Goal: Task Accomplishment & Management: Manage account settings

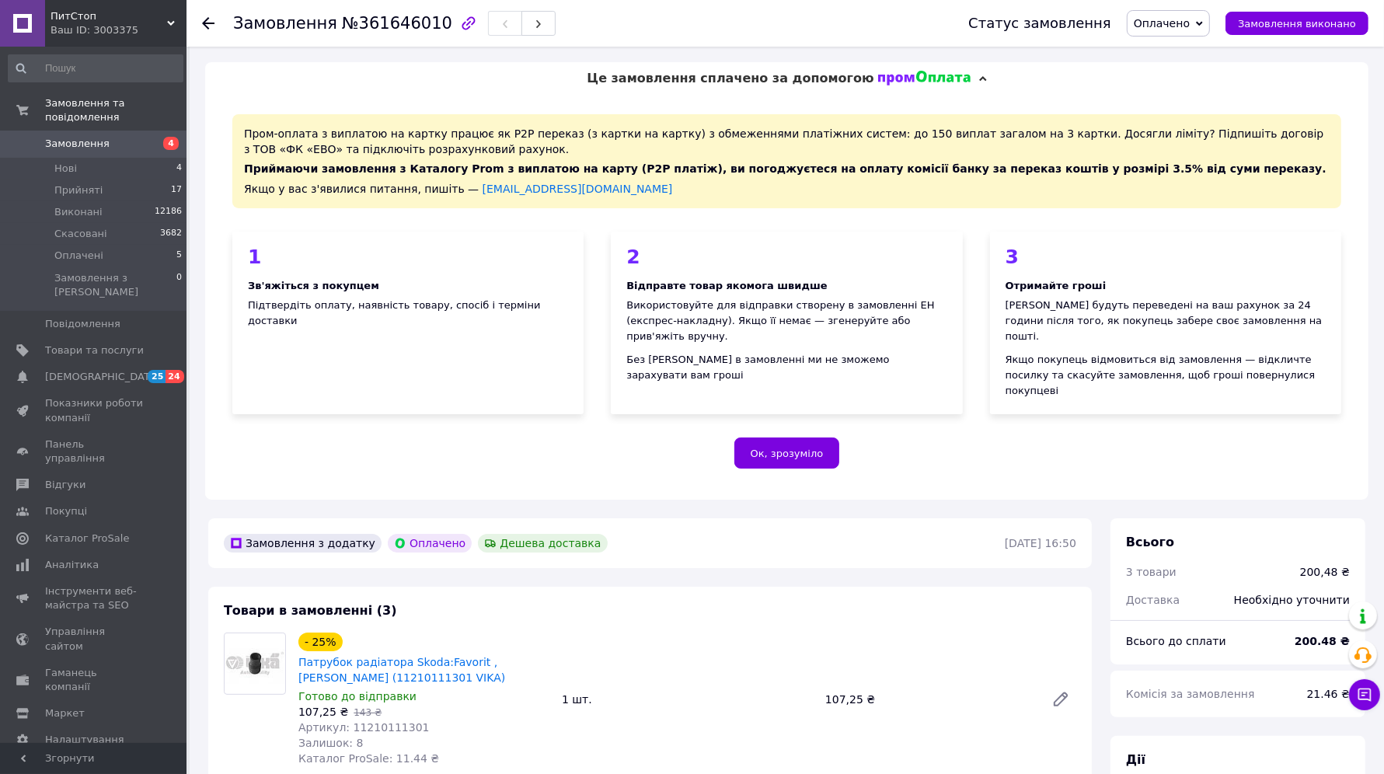
scroll to position [389, 0]
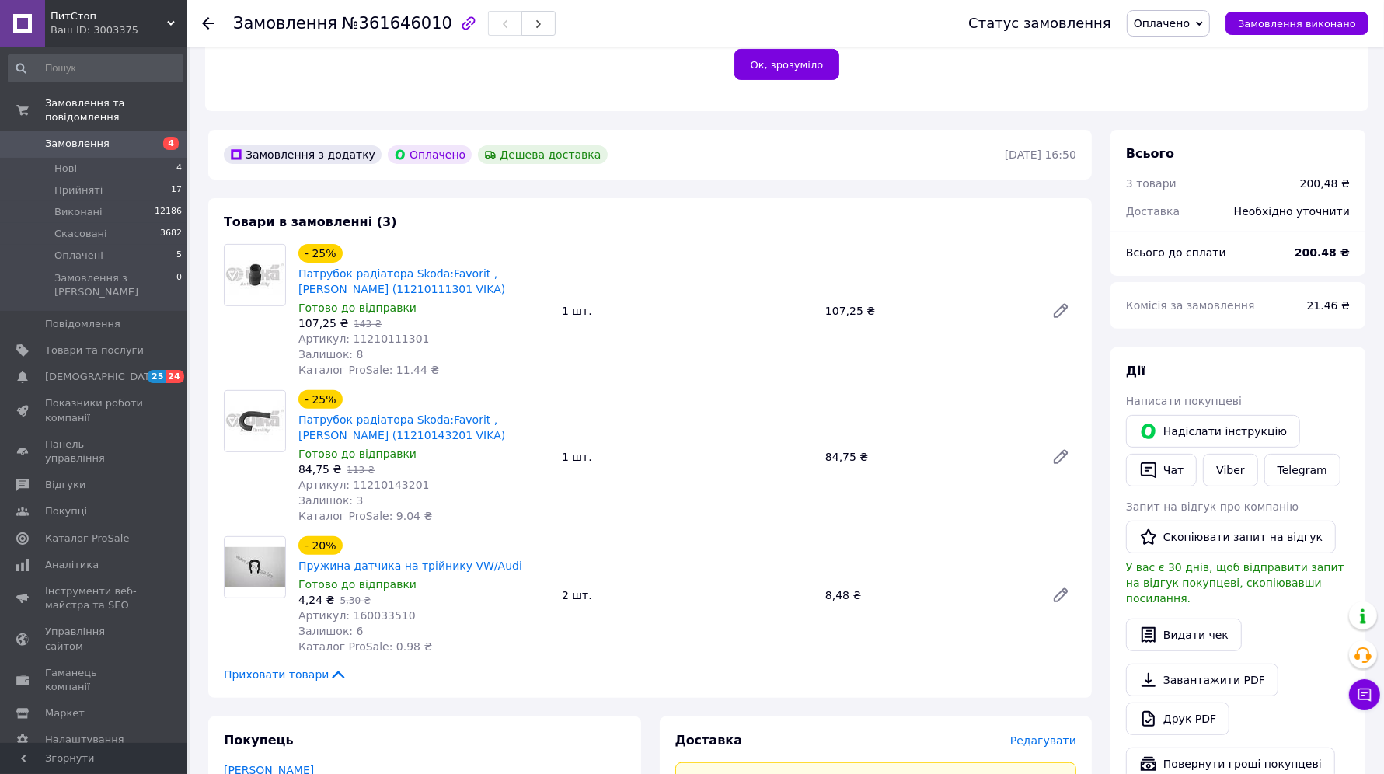
click at [378, 333] on span "Артикул: 11210111301" at bounding box center [363, 339] width 131 height 12
copy span "11210111301"
click at [377, 479] on span "Артикул: 11210143201" at bounding box center [363, 485] width 131 height 12
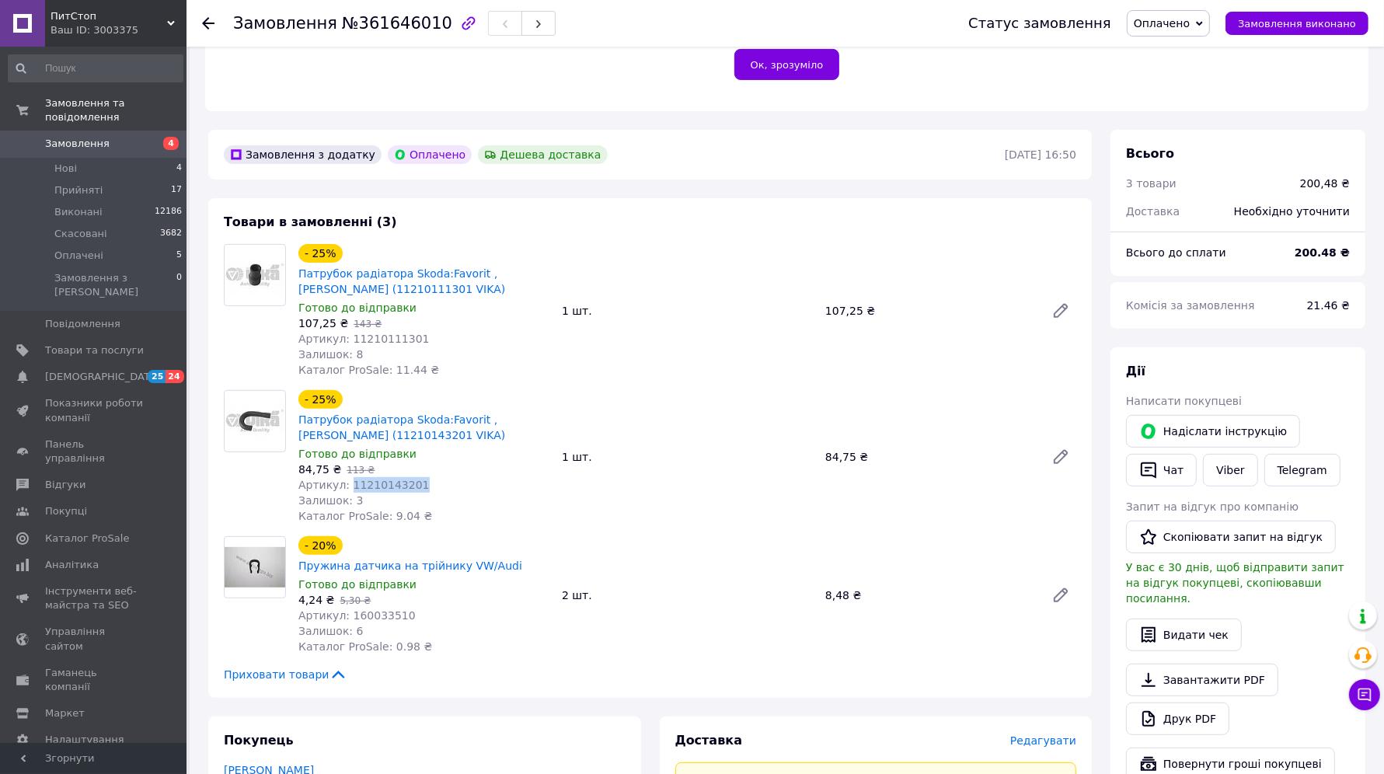
copy span "11210143201"
click at [862, 732] on div "Доставка" at bounding box center [843, 741] width 335 height 18
drag, startPoint x: 421, startPoint y: 305, endPoint x: 346, endPoint y: 305, distance: 74.6
click at [346, 331] on div "Артикул: 11210111301" at bounding box center [423, 339] width 251 height 16
copy span "11210111301"
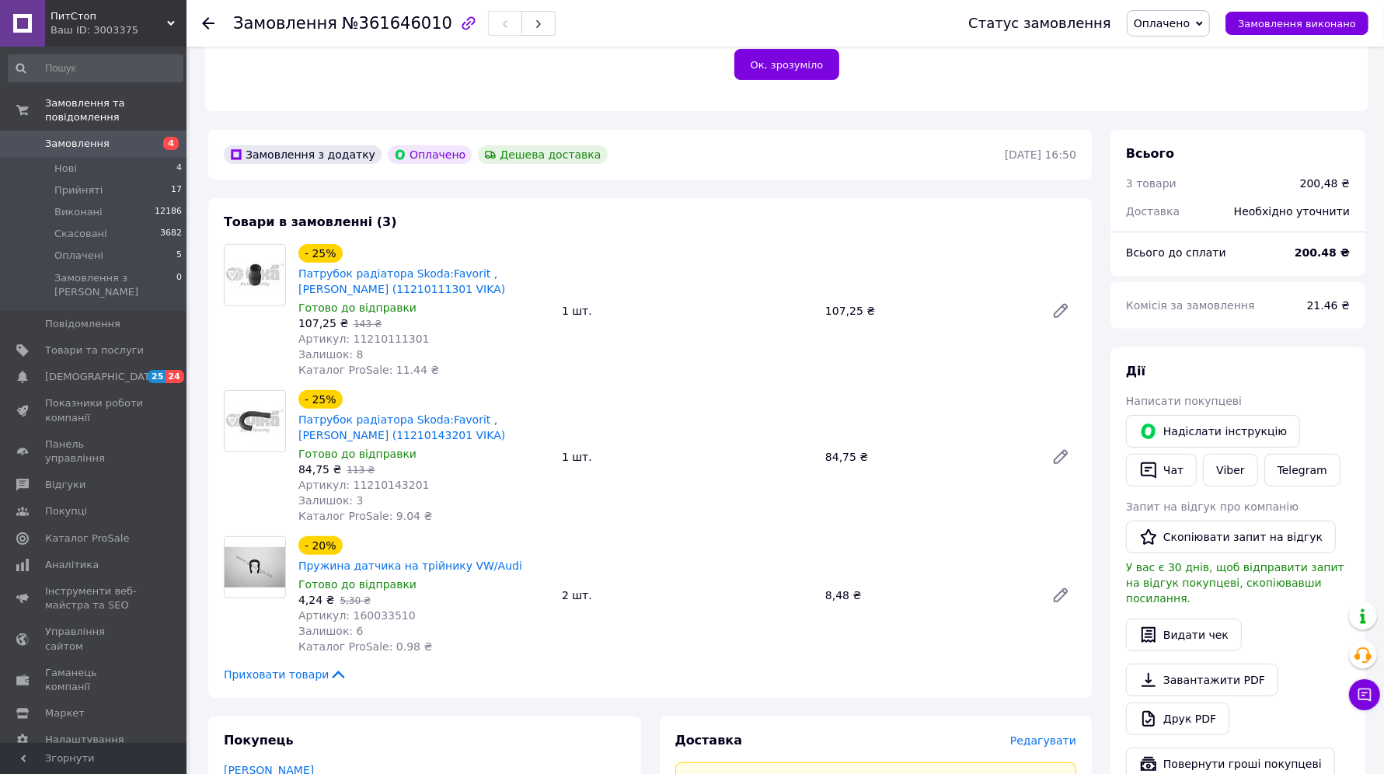
click at [822, 732] on div "Доставка" at bounding box center [843, 741] width 335 height 18
click at [375, 609] on span "Артикул: 160033510" at bounding box center [356, 615] width 117 height 12
copy span "160033510"
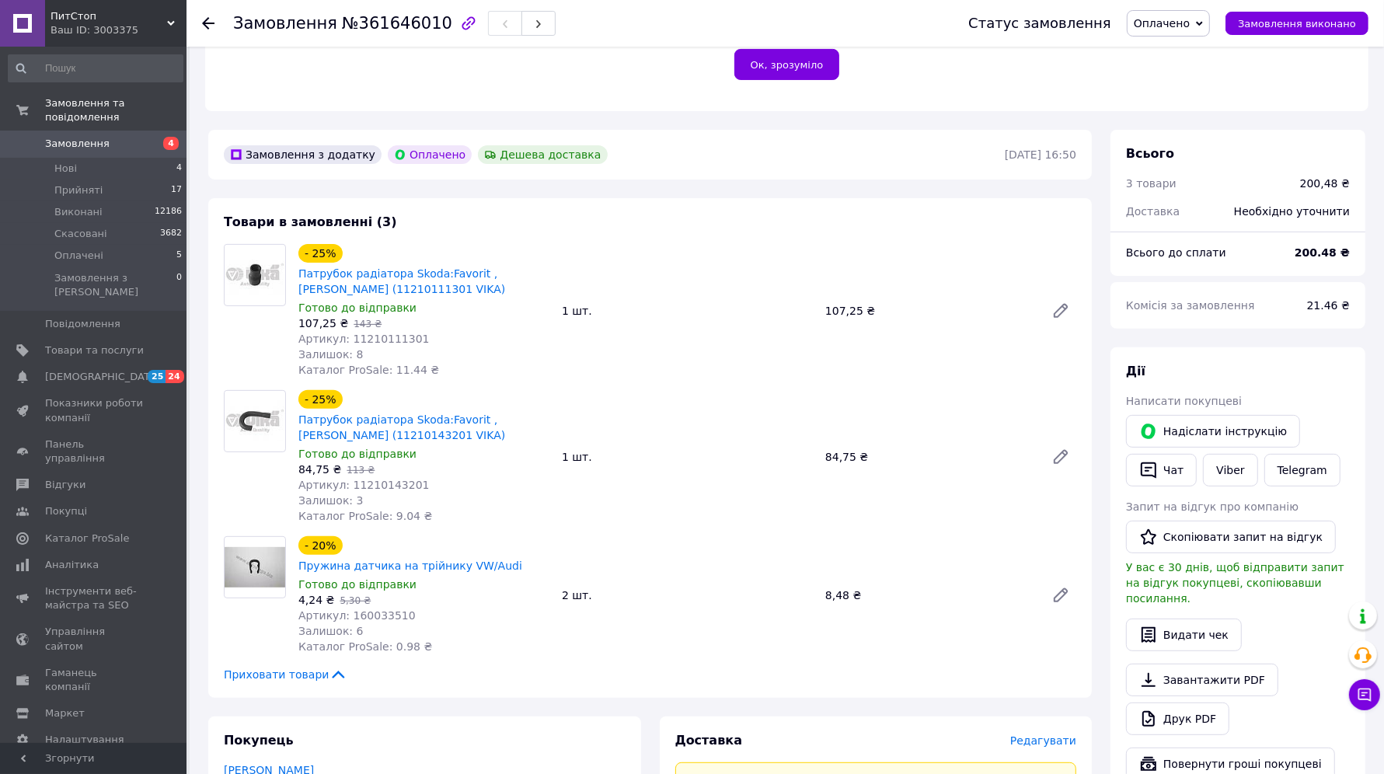
click at [797, 732] on div "Доставка" at bounding box center [843, 741] width 335 height 18
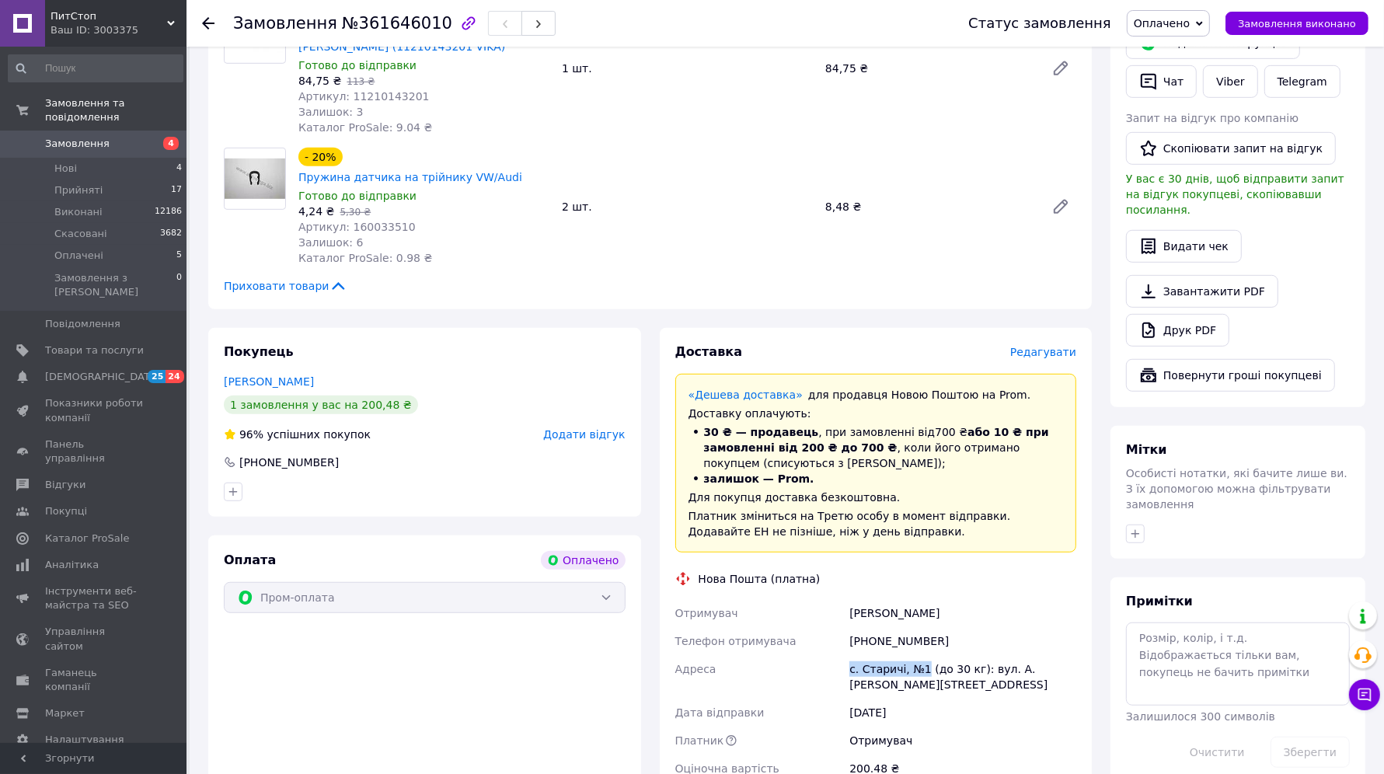
drag, startPoint x: 860, startPoint y: 614, endPoint x: 922, endPoint y: 615, distance: 62.2
click at [922, 615] on div "Отримувач Репецький Костя Телефон отримувача +380934528277 Адреса с. Старичі, №…" at bounding box center [876, 690] width 408 height 183
copy div "Адреса с. Старичі, №1"
drag, startPoint x: 850, startPoint y: 565, endPoint x: 963, endPoint y: 564, distance: 112.7
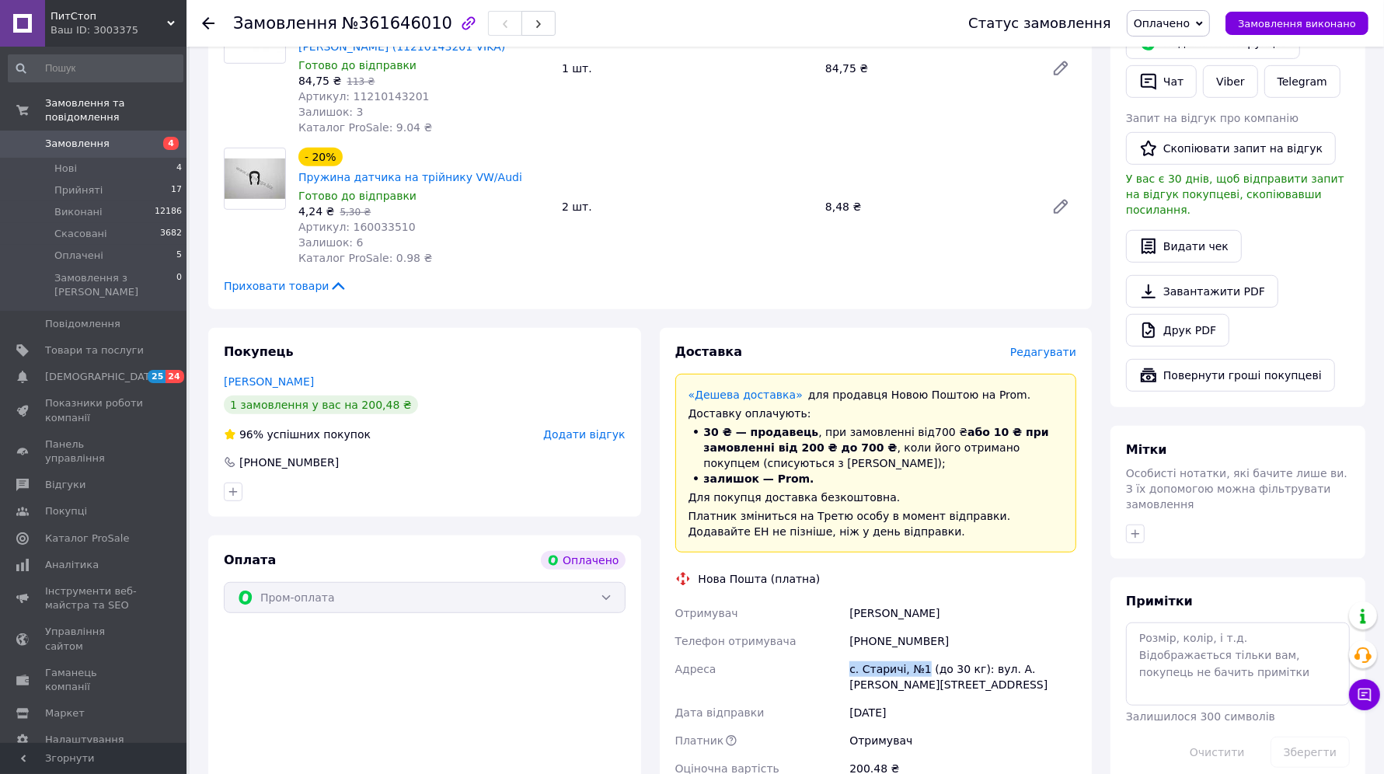
click at [963, 599] on div "Репецький Костя" at bounding box center [963, 613] width 233 height 28
copy div "Репецький Костя"
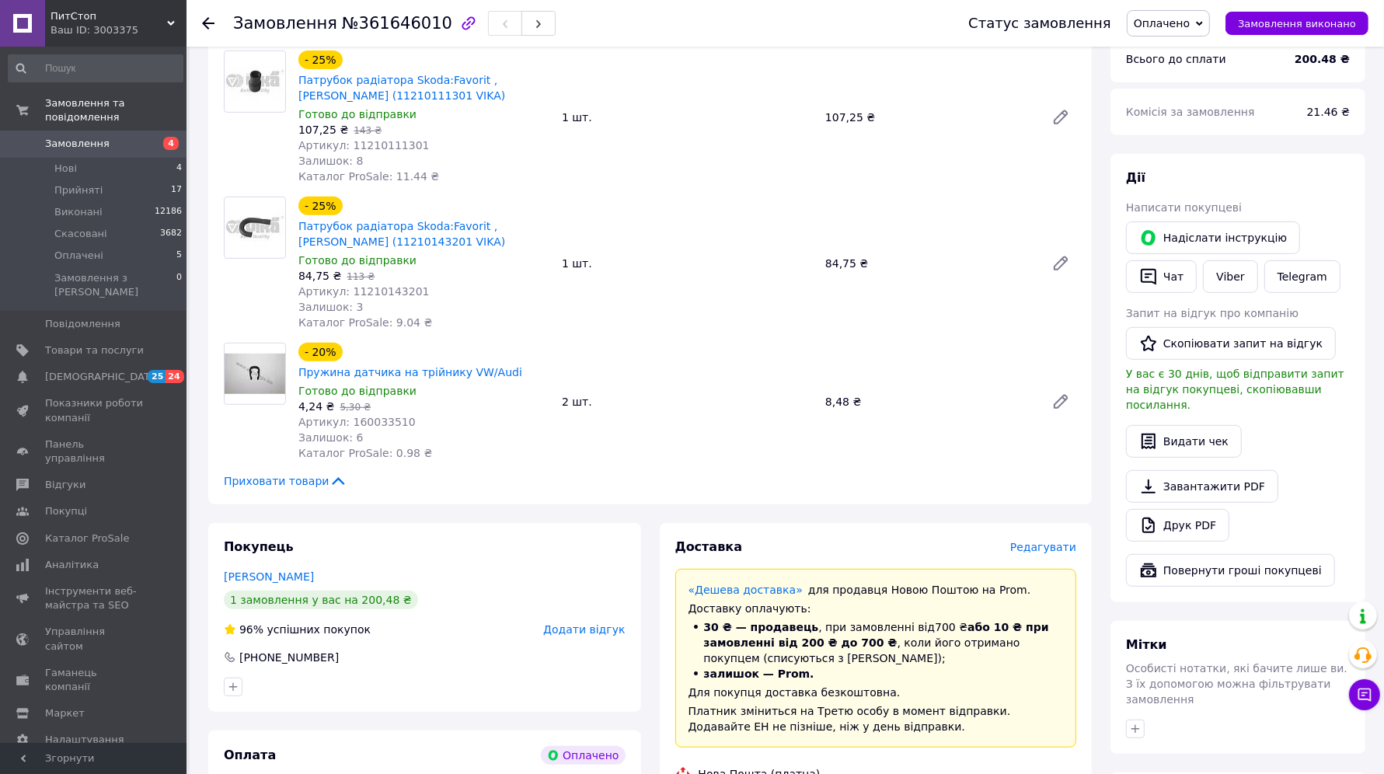
scroll to position [583, 0]
copy div "Репецький Костя"
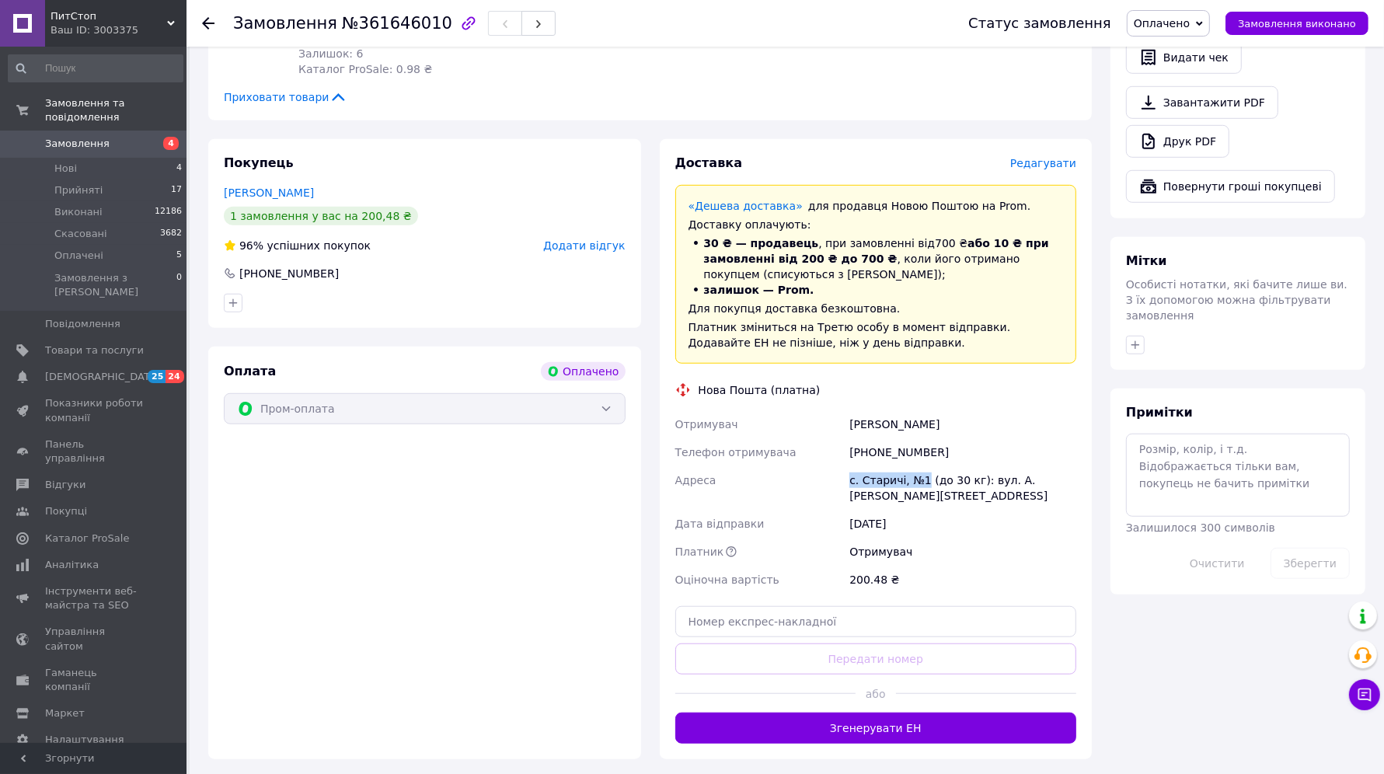
scroll to position [972, 0]
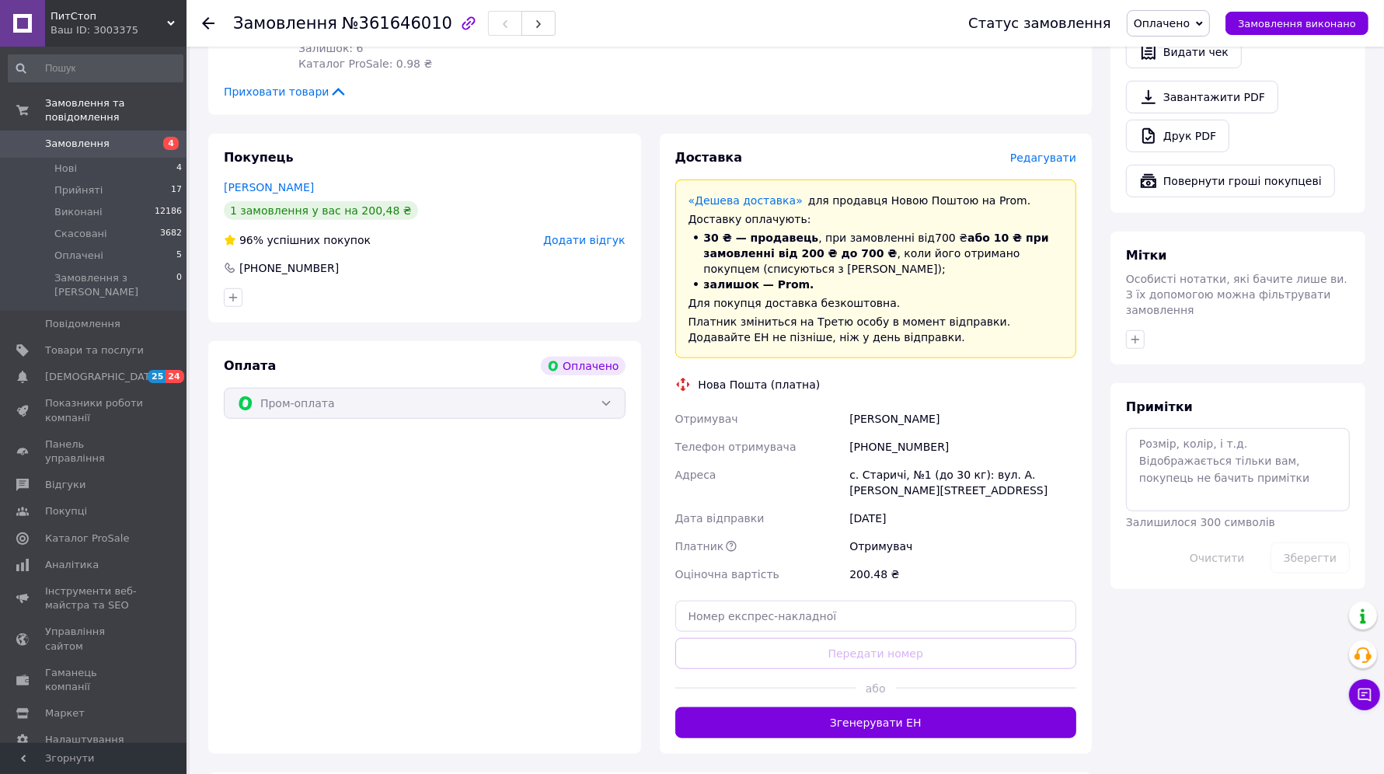
click at [892, 433] on div "+380934528277" at bounding box center [963, 447] width 233 height 28
copy div "380934528277"
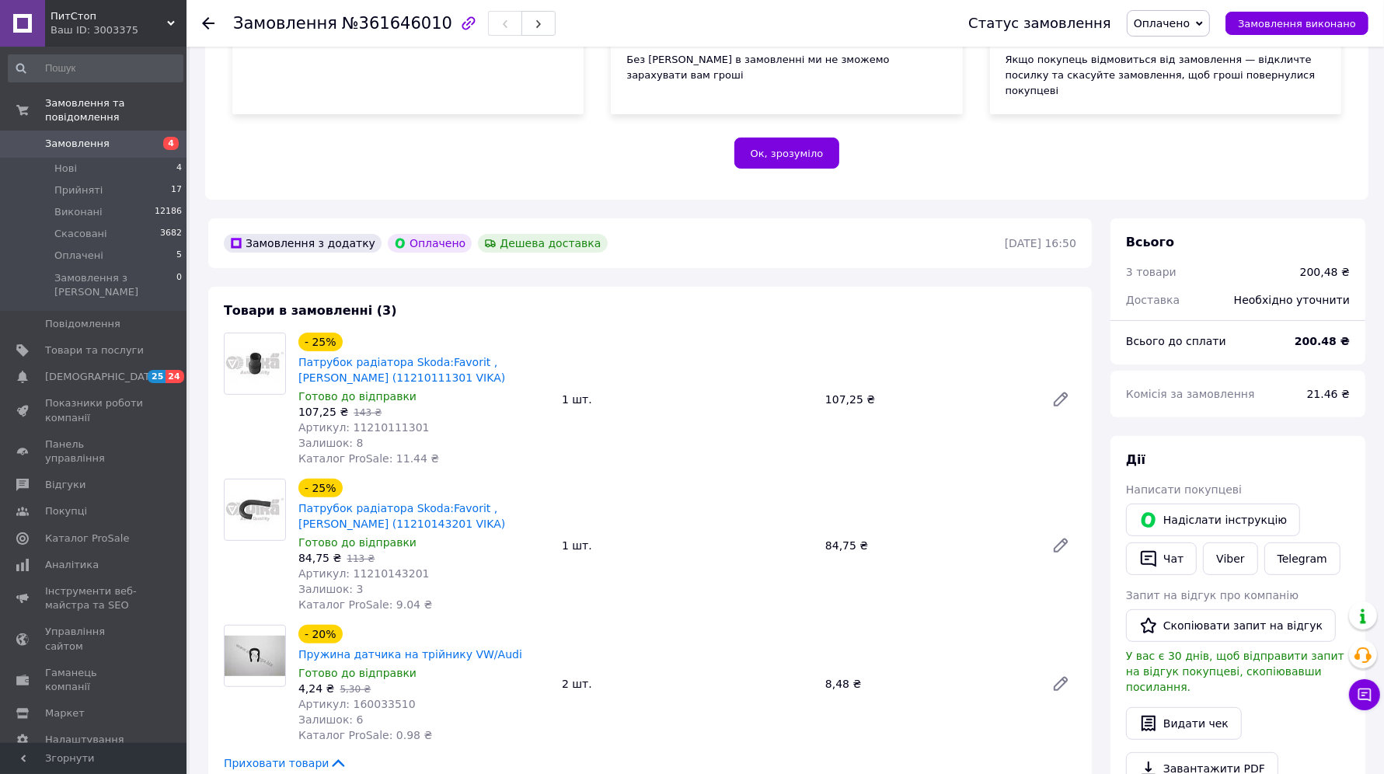
scroll to position [292, 0]
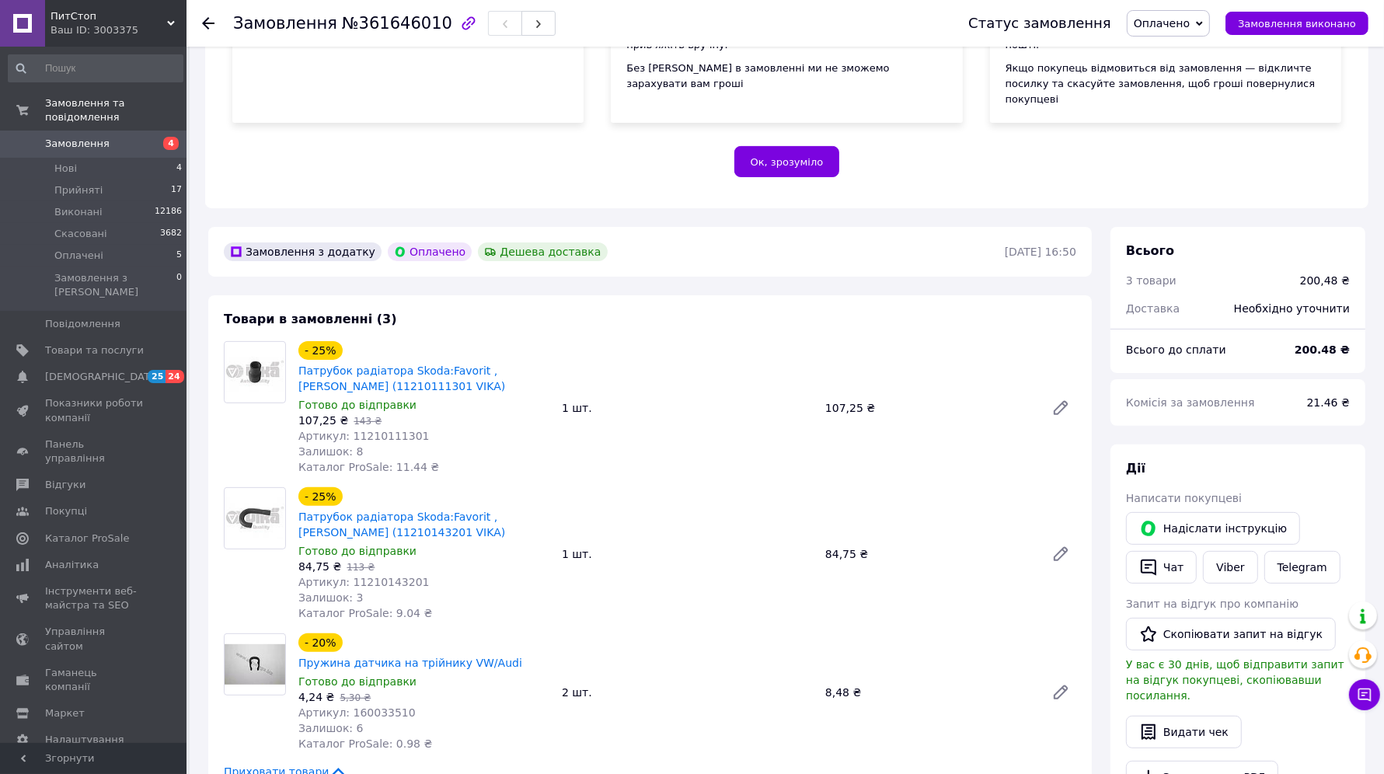
click at [111, 159] on li "Нові 4" at bounding box center [95, 169] width 191 height 22
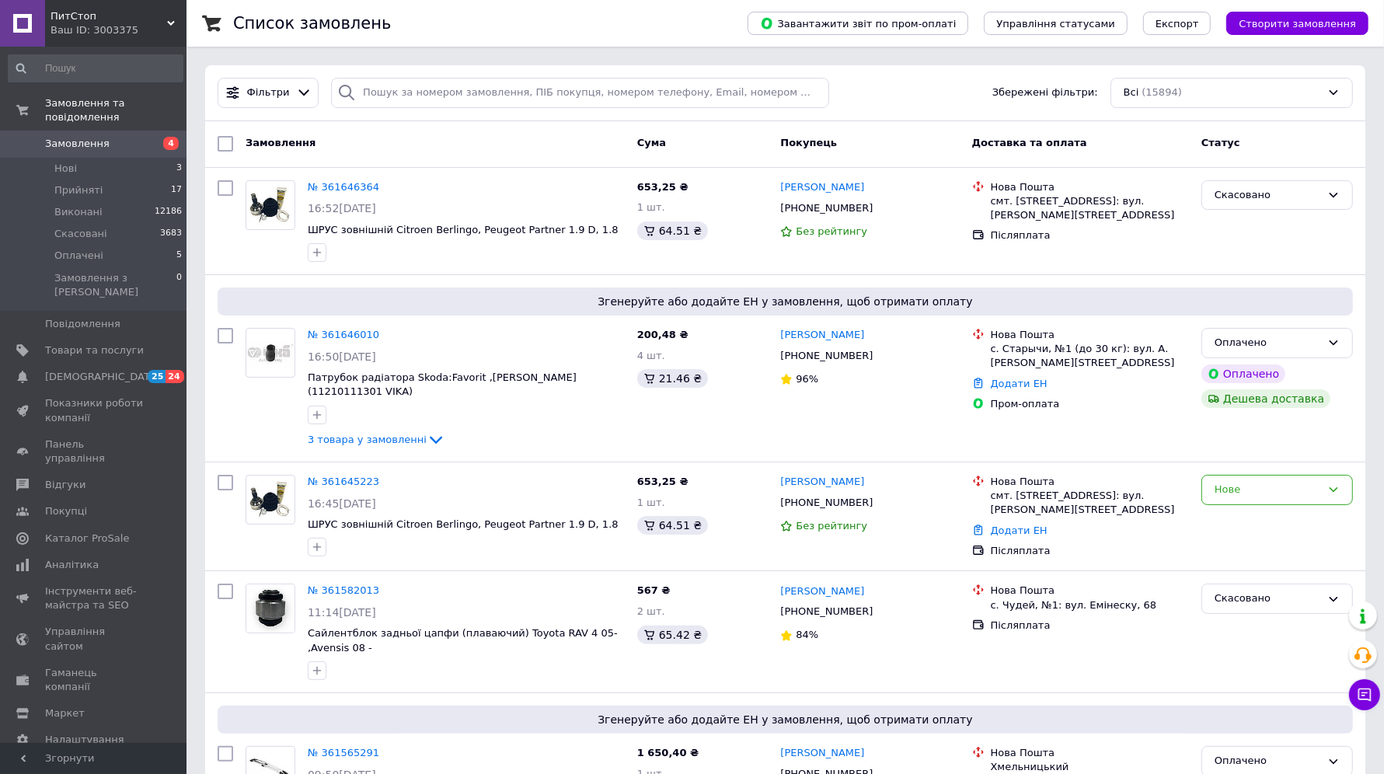
scroll to position [97, 0]
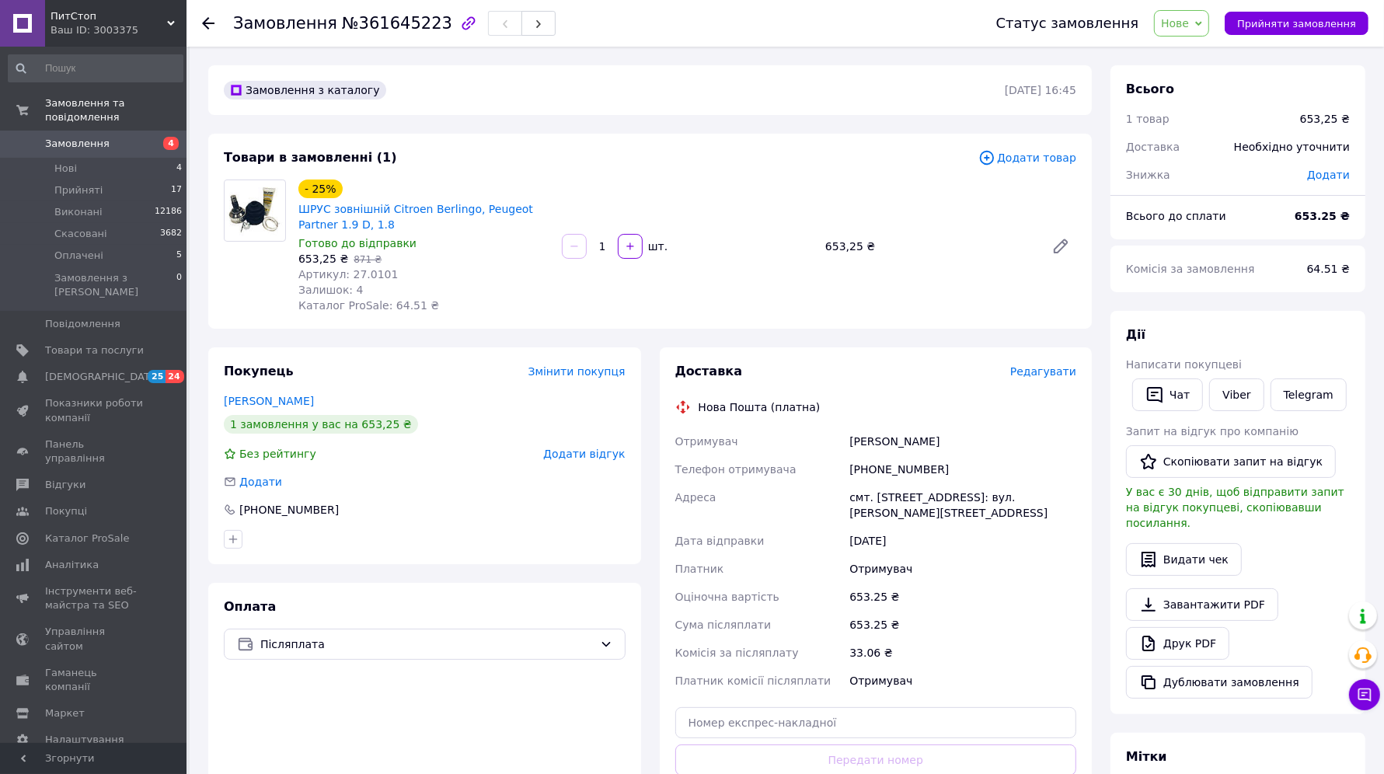
click at [1185, 26] on span "Нове" at bounding box center [1175, 23] width 28 height 12
click at [1213, 98] on li "Скасовано" at bounding box center [1191, 100] width 72 height 23
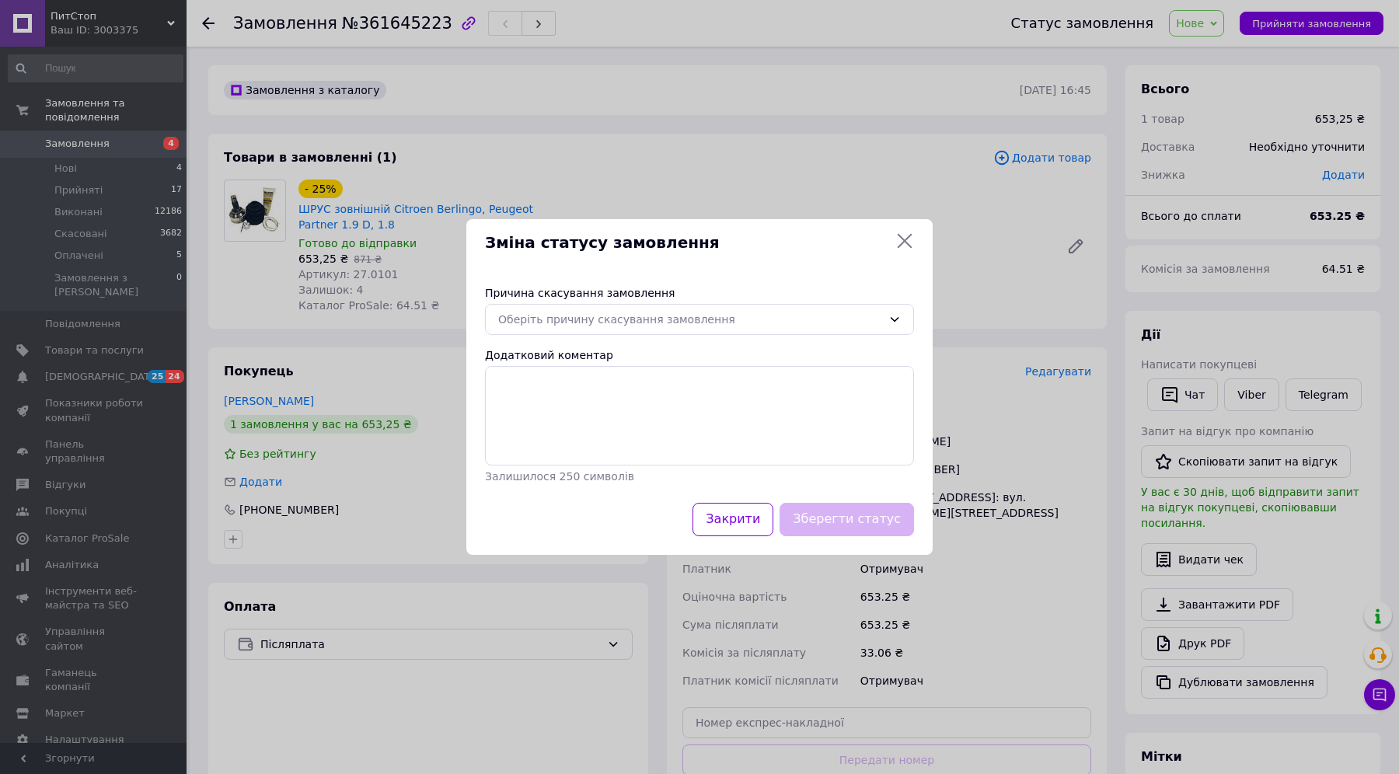
click at [615, 335] on div "Причина скасування замовлення Оберіть причину скасування замовлення Додатковий …" at bounding box center [699, 385] width 466 height 236
click at [614, 320] on div "Оберіть причину скасування замовлення" at bounding box center [690, 319] width 384 height 17
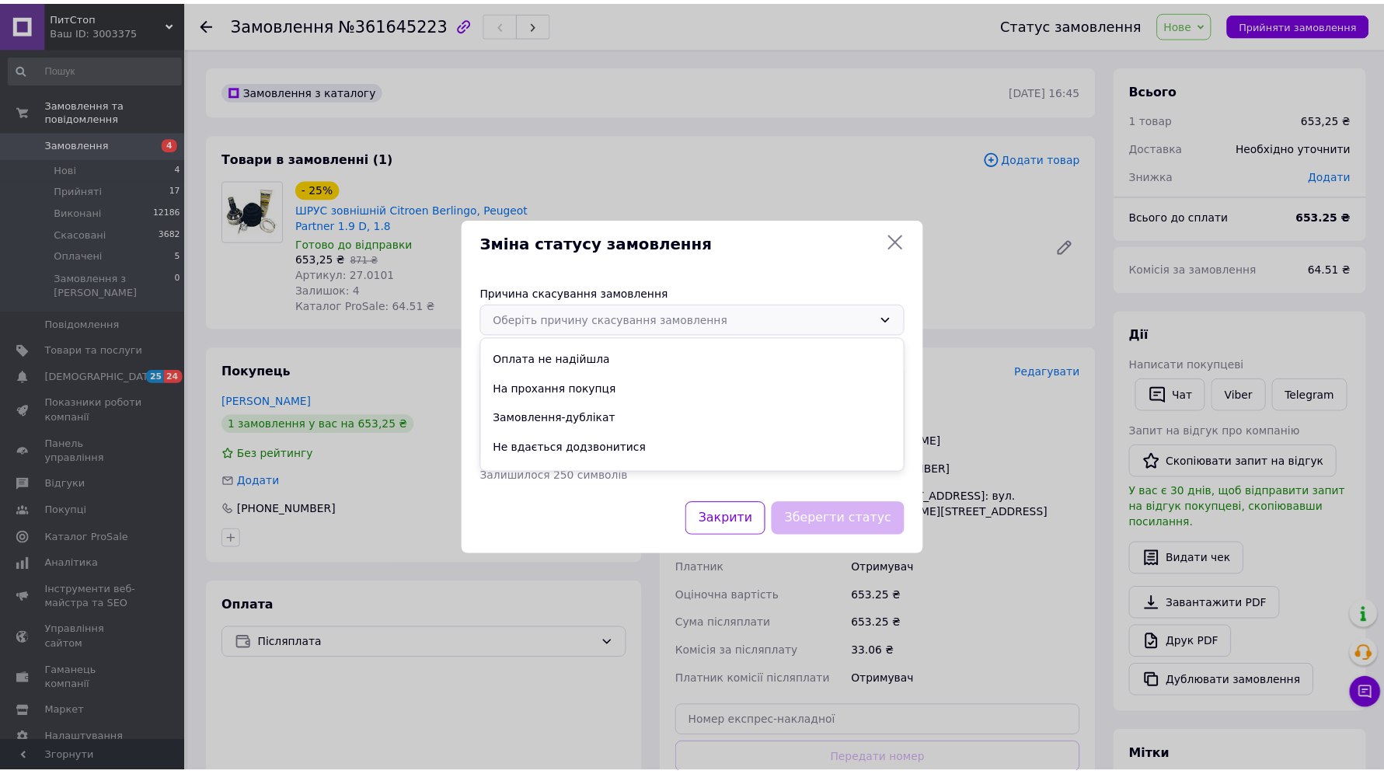
scroll to position [72, 0]
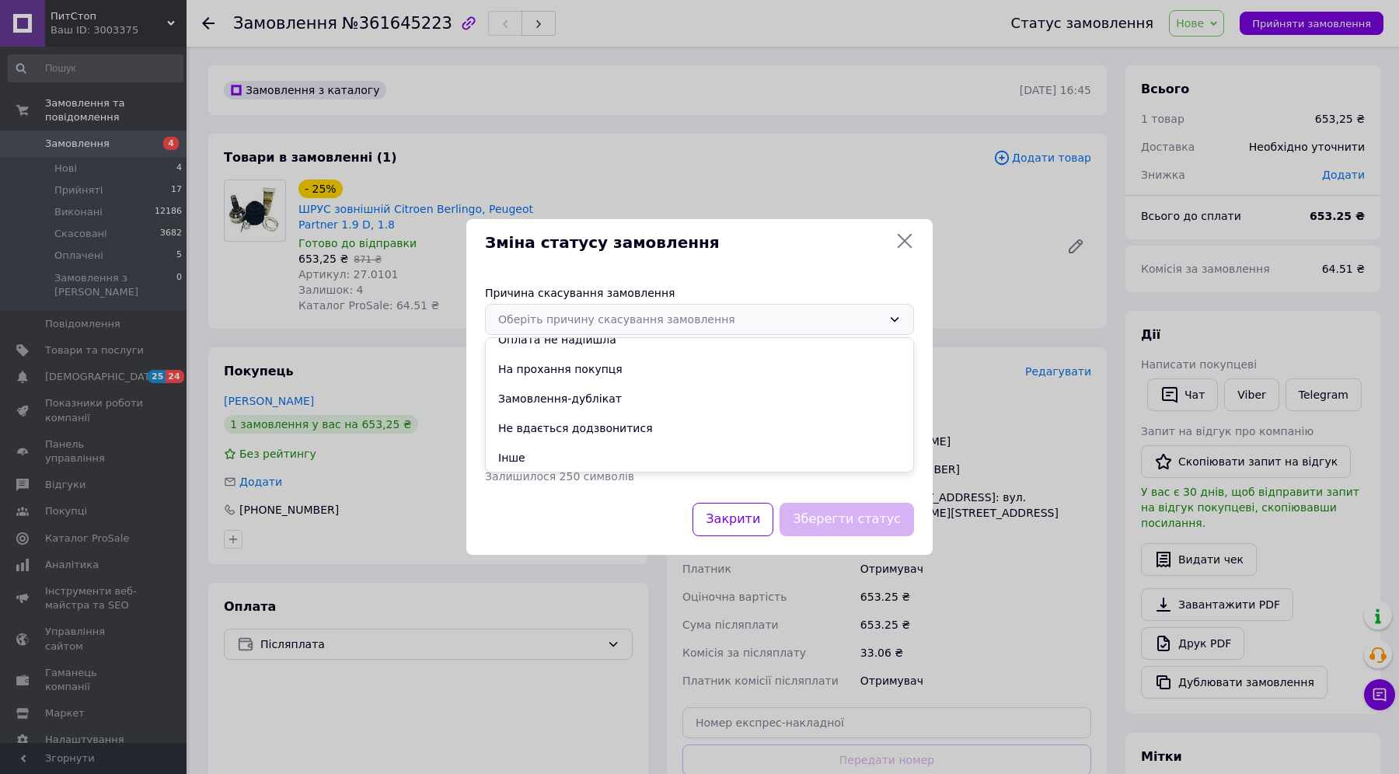
click at [567, 404] on li "Замовлення-дублікат" at bounding box center [700, 399] width 428 height 30
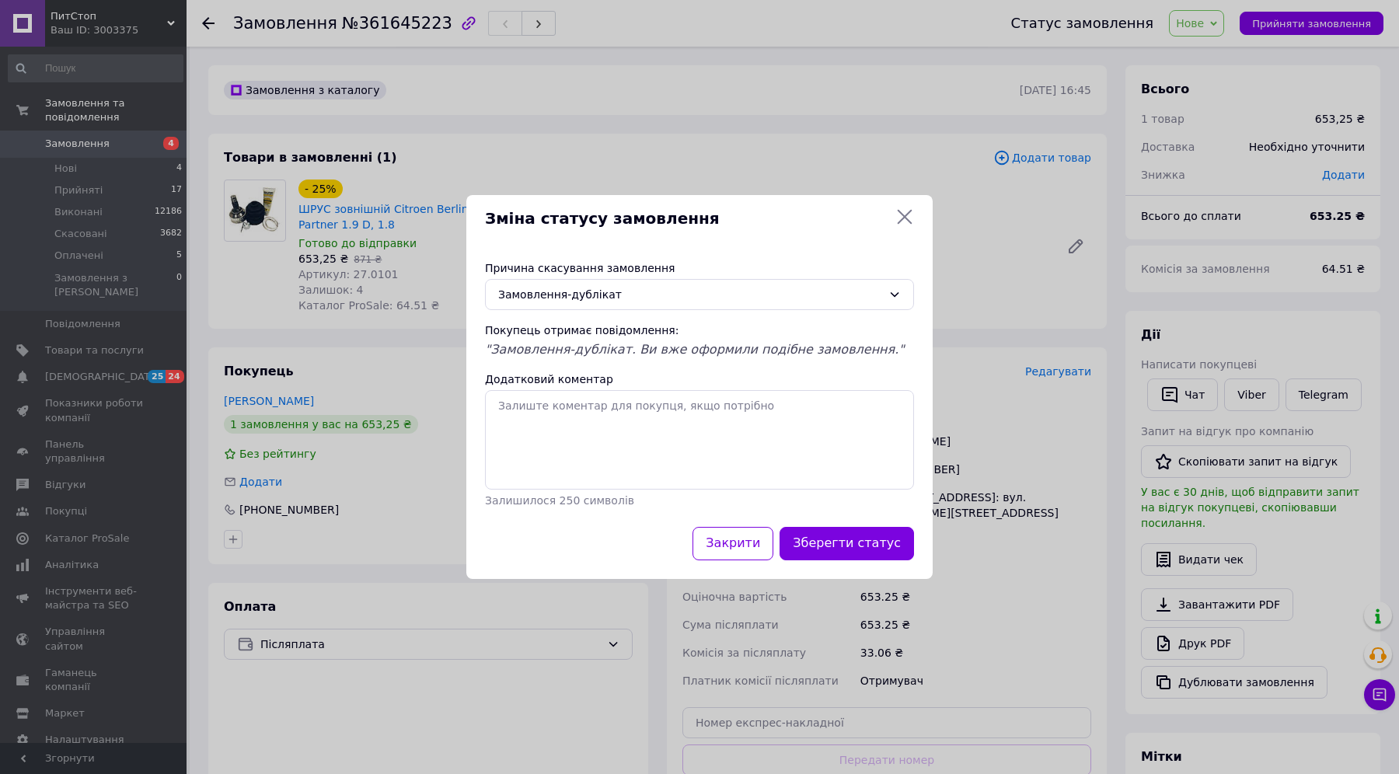
click at [843, 544] on button "Зберегти статус" at bounding box center [847, 543] width 134 height 33
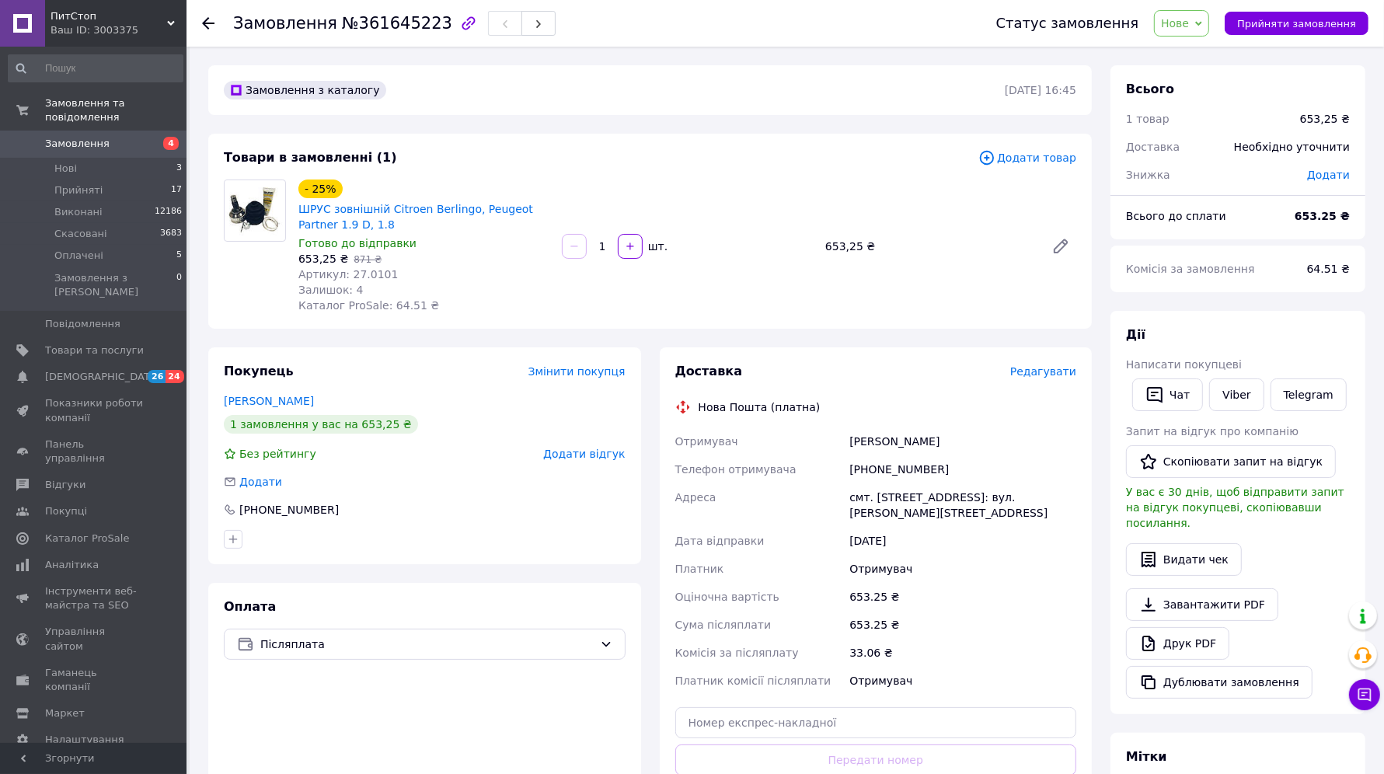
click at [369, 276] on span "Артикул: 27.0101" at bounding box center [347, 274] width 99 height 12
click at [280, 391] on div "Покупець Змінити покупця Гладонюк Роман 1 замовлення у вас на 653,25 ₴ Без рейт…" at bounding box center [424, 455] width 433 height 217
click at [276, 400] on link "Гладонюк Роман" at bounding box center [269, 401] width 90 height 12
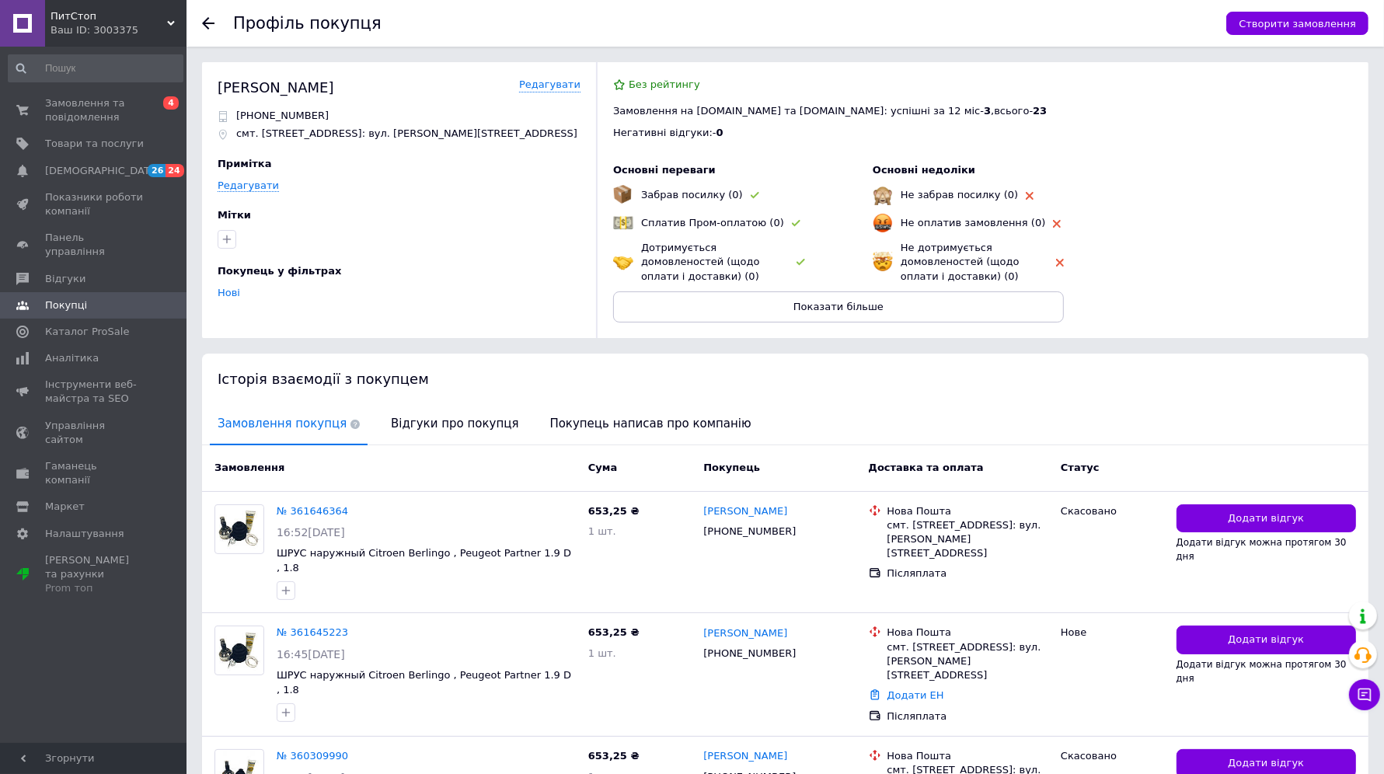
scroll to position [129, 0]
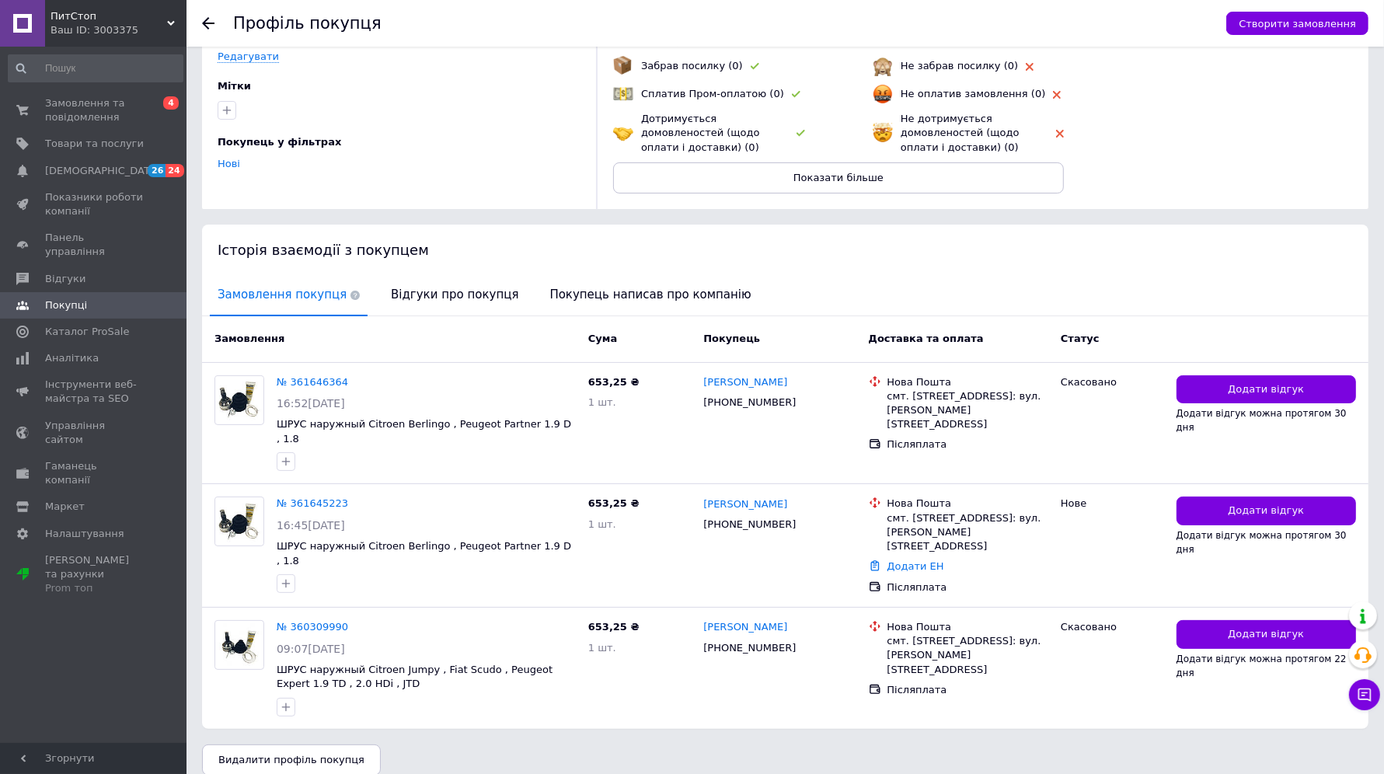
click at [317, 621] on link "№ 360309990" at bounding box center [313, 627] width 72 height 12
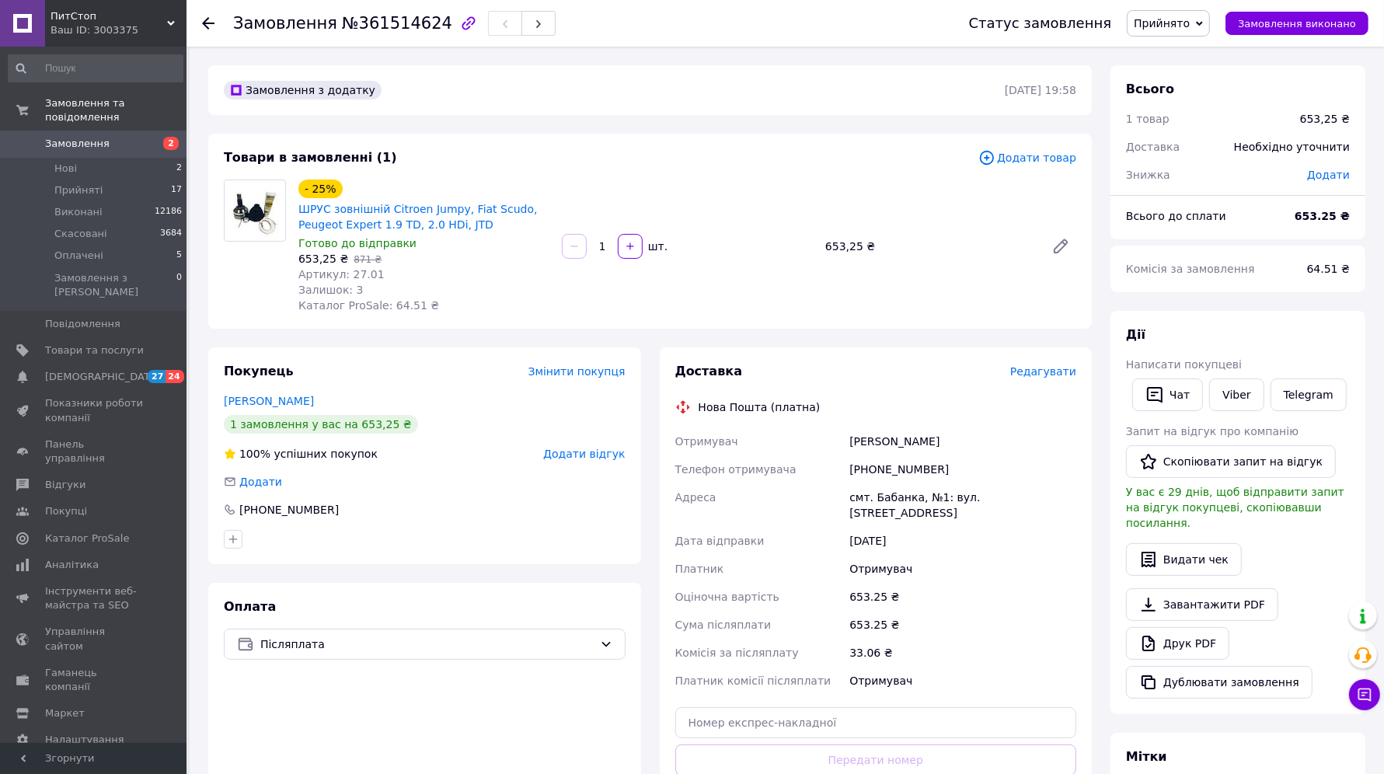
click at [894, 474] on div "[PHONE_NUMBER]" at bounding box center [963, 470] width 233 height 28
copy div "380973328587"
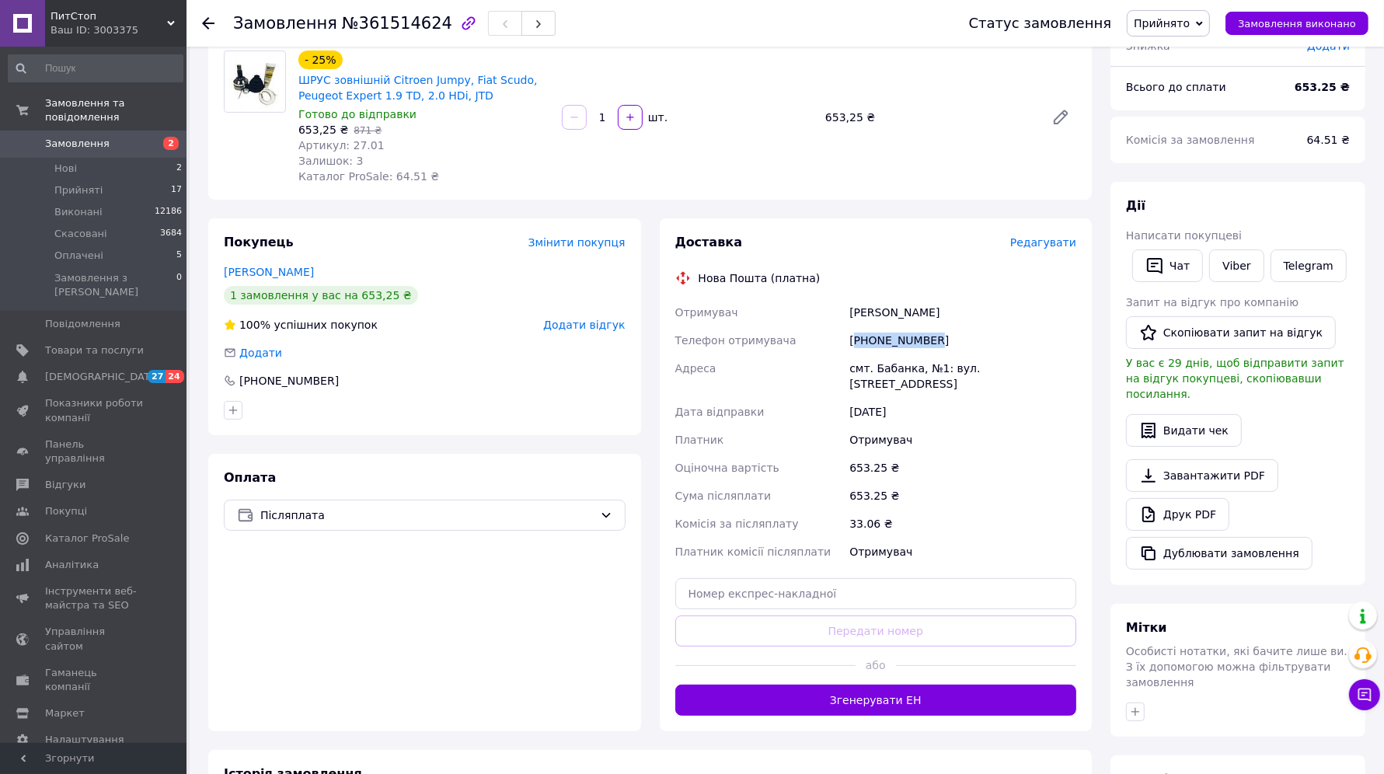
scroll to position [292, 0]
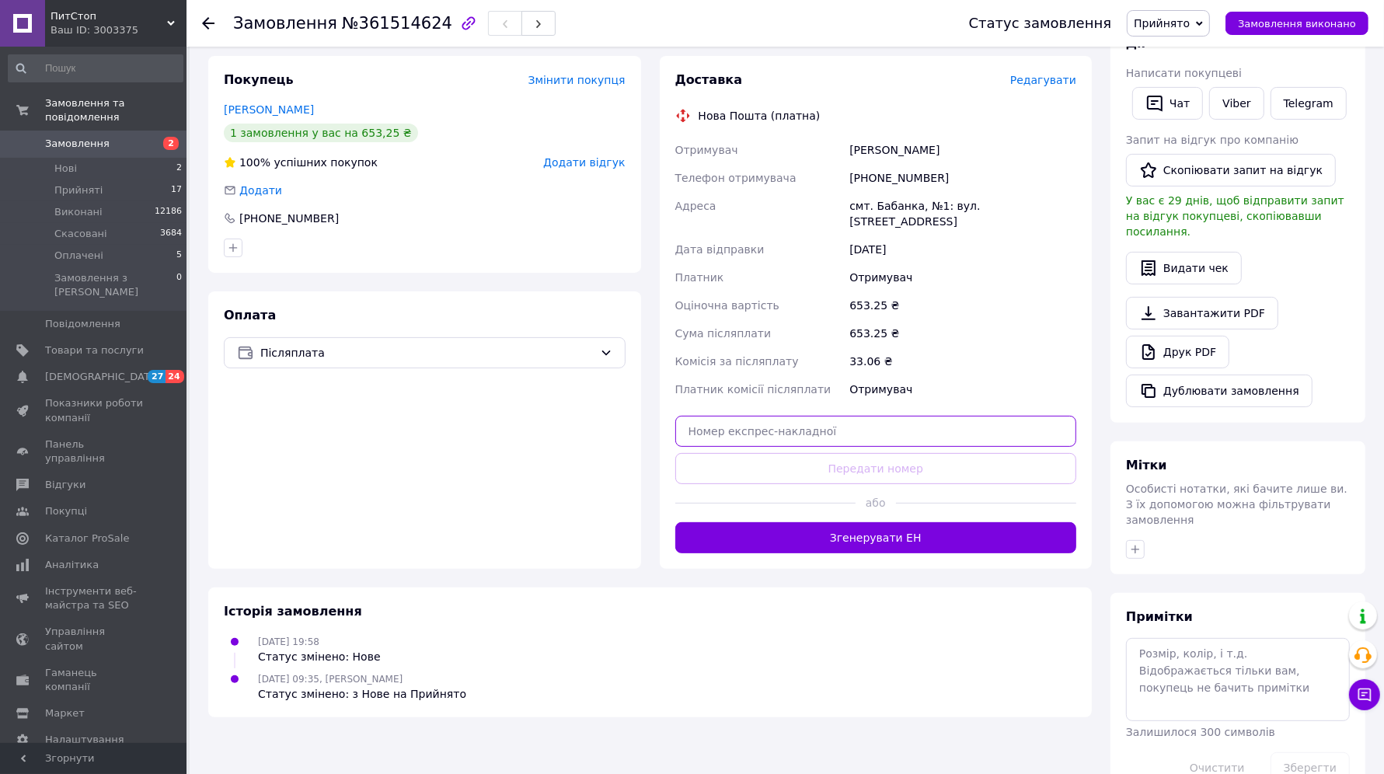
click at [799, 416] on input "text" at bounding box center [877, 431] width 402 height 31
paste input "20451247252611"
type input "20451247252611"
click at [828, 456] on button "Передати номер" at bounding box center [877, 468] width 402 height 31
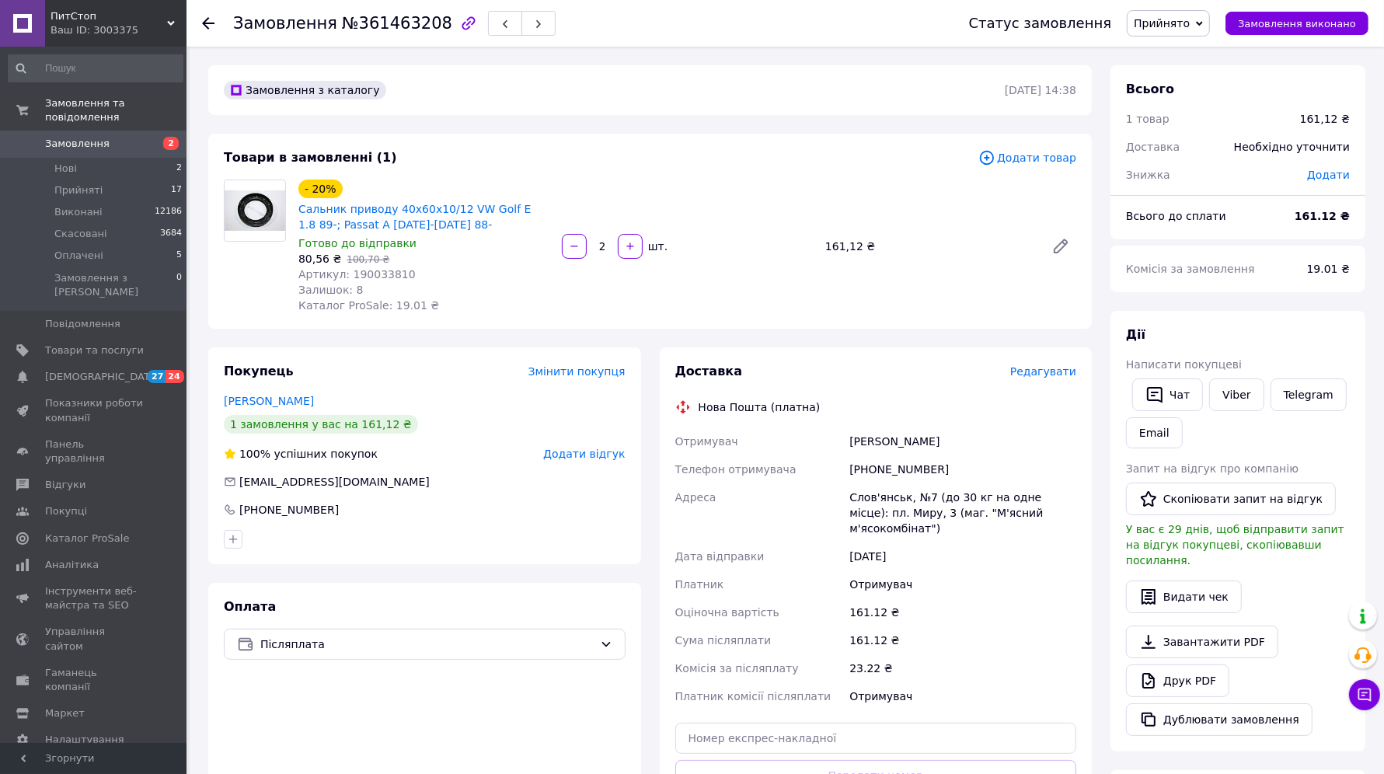
click at [892, 484] on div "Слов'янськ, №7 (до 30 кг на одне місце): пл. Миру, 3 (маг. "М'ясний м'ясокомбін…" at bounding box center [963, 513] width 233 height 59
click at [887, 472] on div "[PHONE_NUMBER]" at bounding box center [963, 470] width 233 height 28
copy div "380506021270"
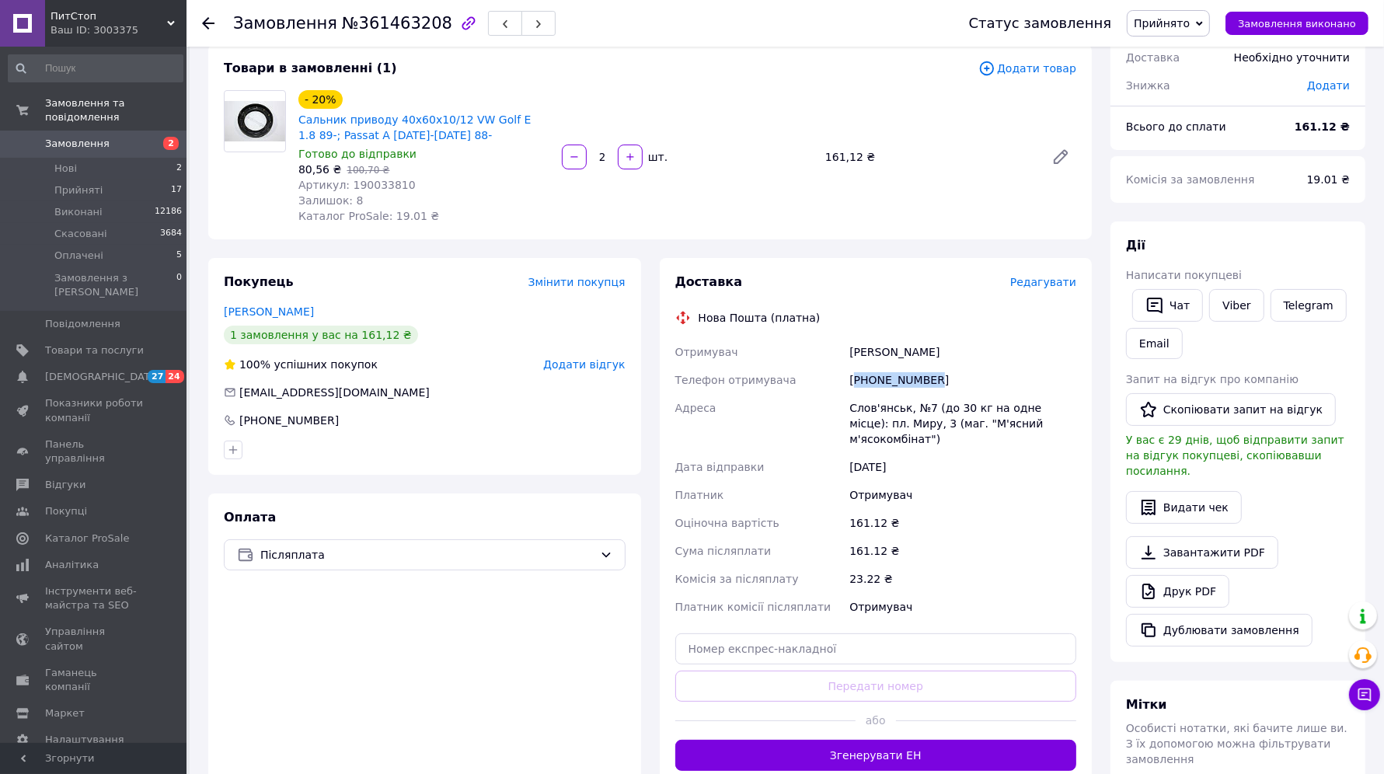
scroll to position [194, 0]
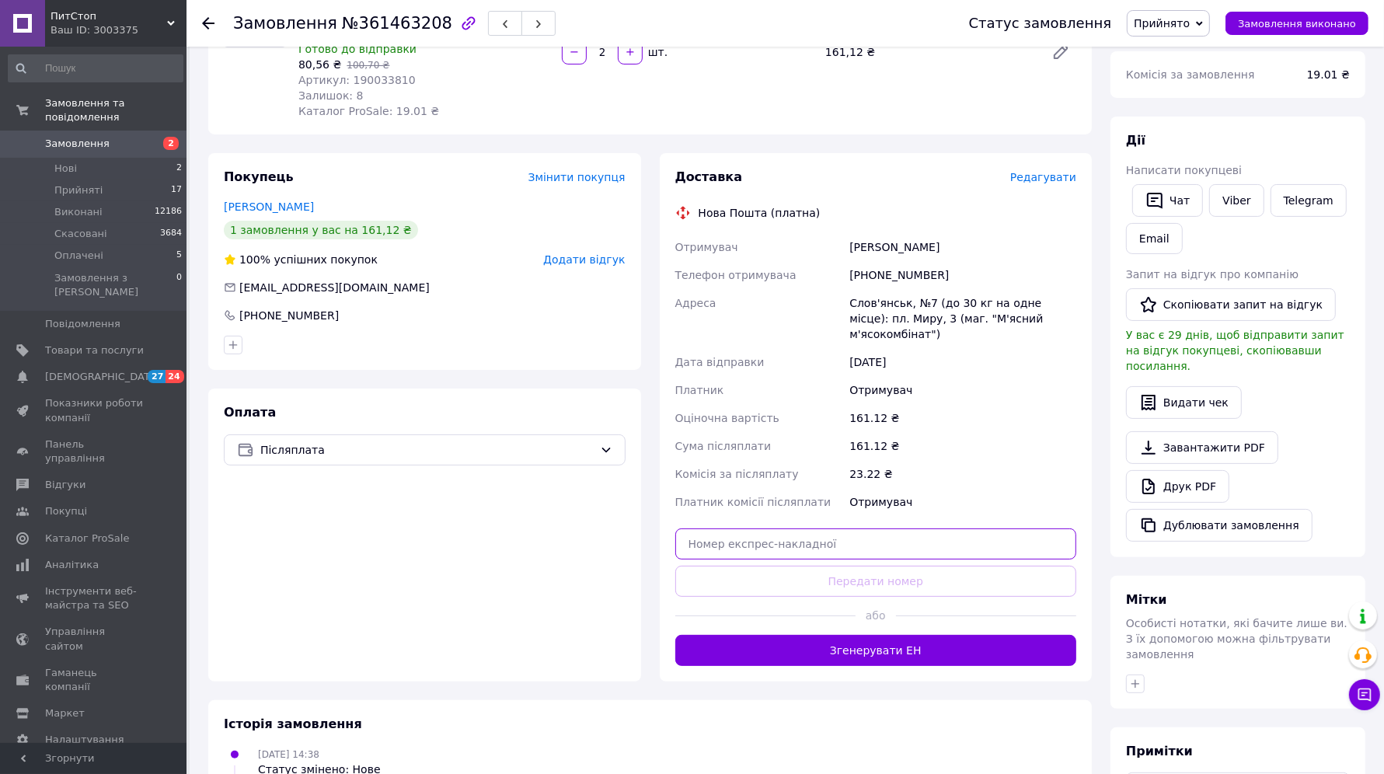
click at [875, 530] on input "text" at bounding box center [877, 544] width 402 height 31
paste input "20451246857170"
type input "20451246857170"
click at [882, 566] on button "Передати номер" at bounding box center [877, 581] width 402 height 31
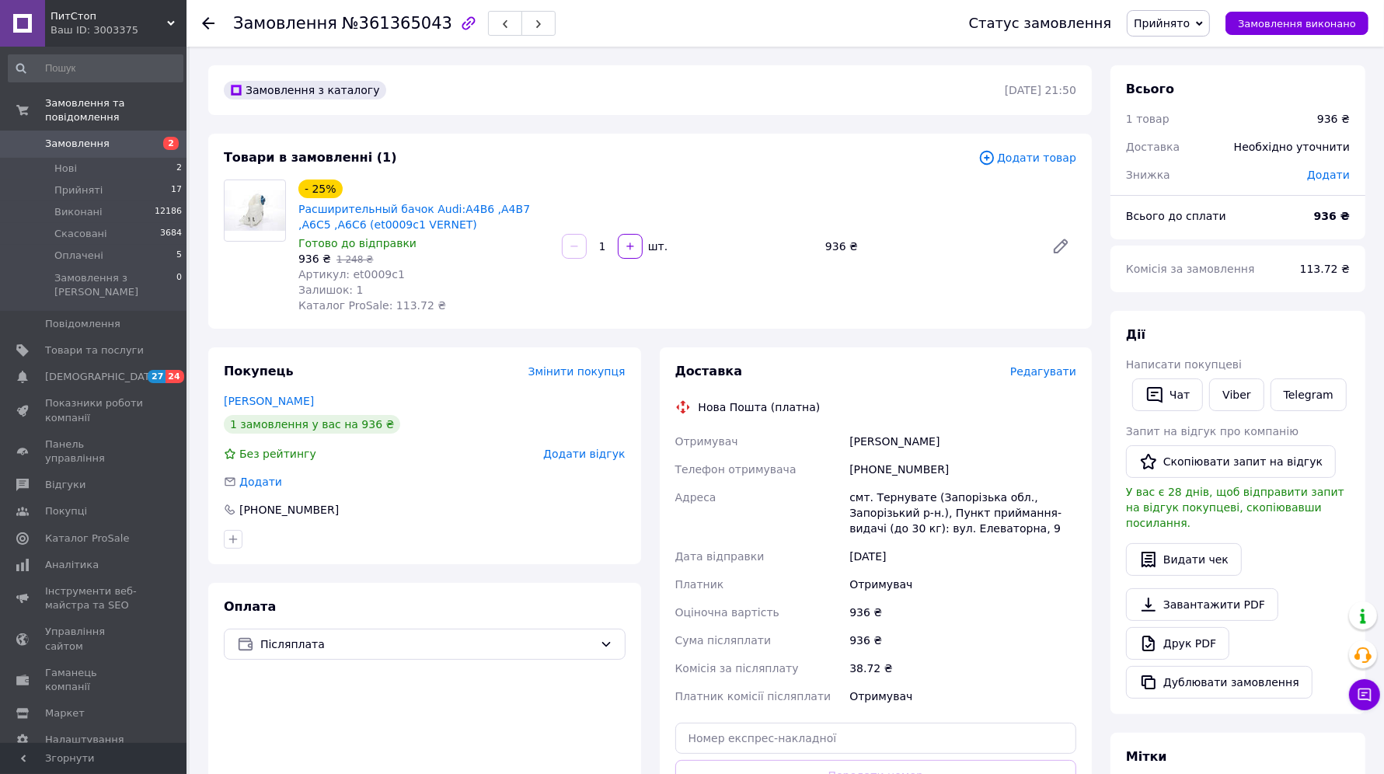
click at [894, 471] on div "[PHONE_NUMBER]" at bounding box center [963, 470] width 233 height 28
copy div "380689429118"
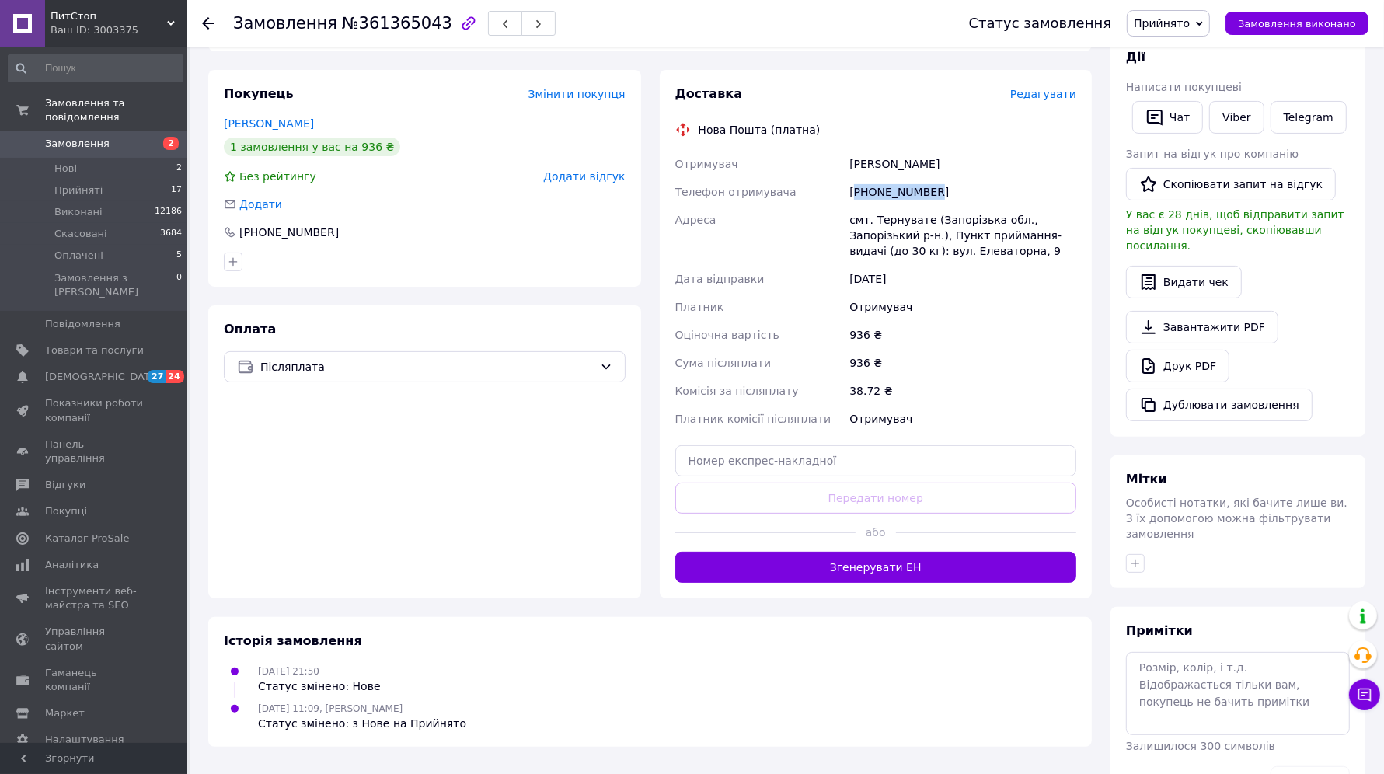
scroll to position [299, 0]
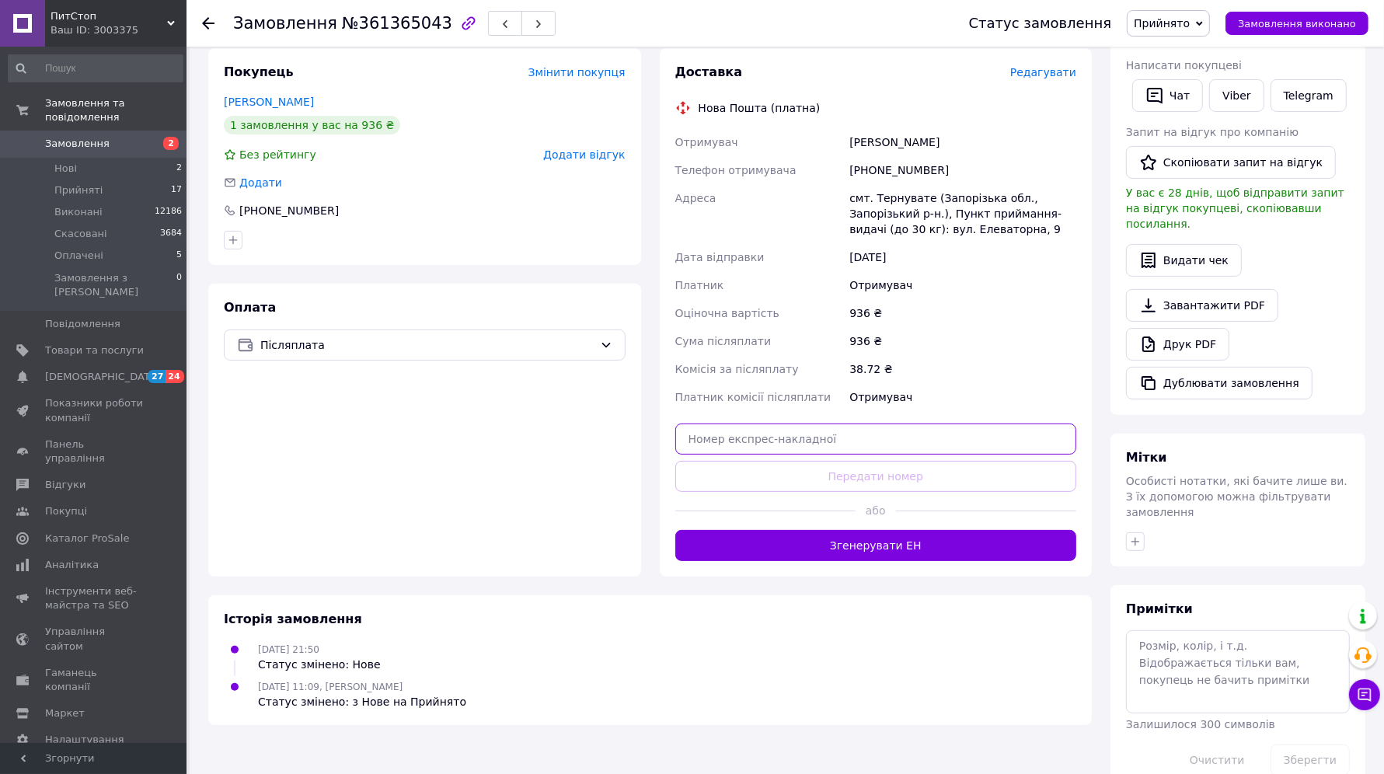
click at [800, 447] on input "text" at bounding box center [877, 439] width 402 height 31
paste input "20451246948391"
type input "20451246948391"
click at [805, 473] on button "Передати номер" at bounding box center [877, 476] width 402 height 31
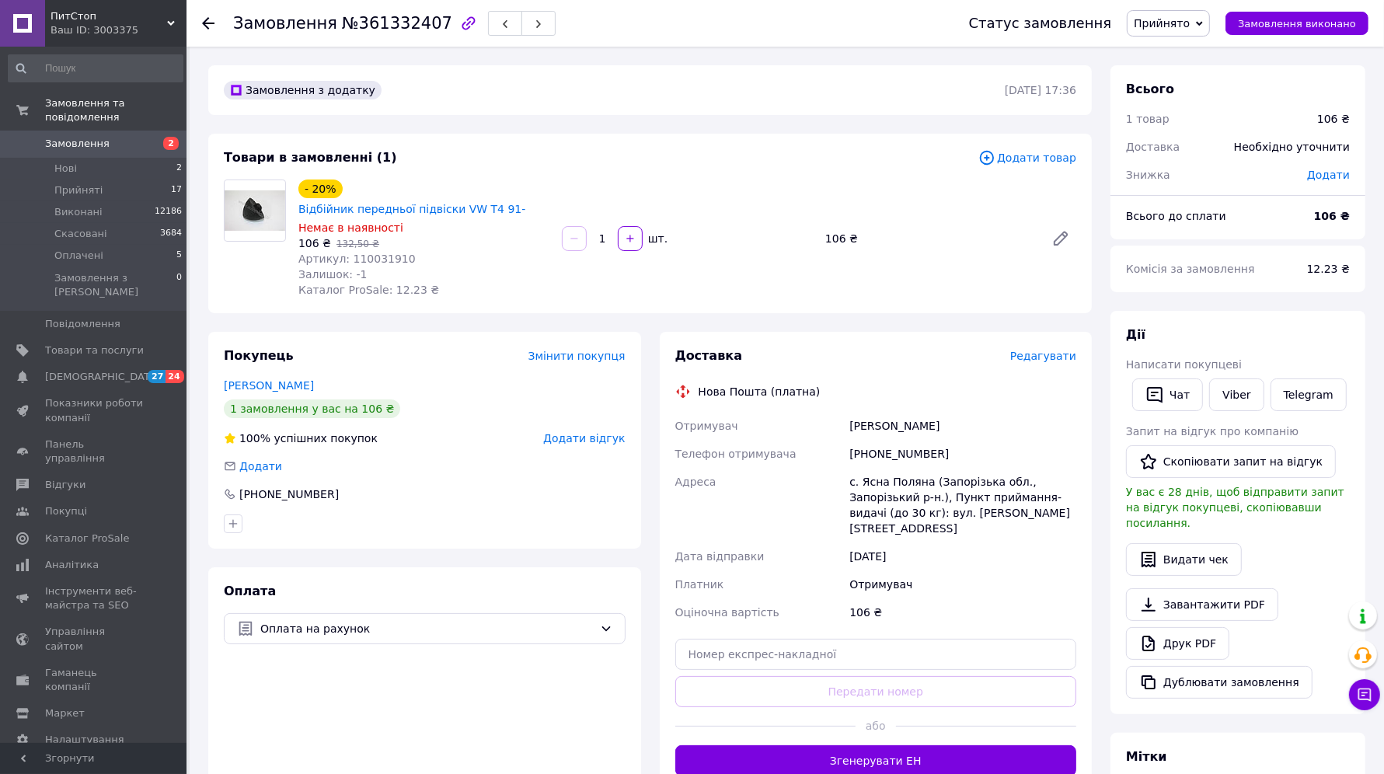
click at [901, 440] on div "+380988292297" at bounding box center [963, 454] width 233 height 28
copy div "380988292297"
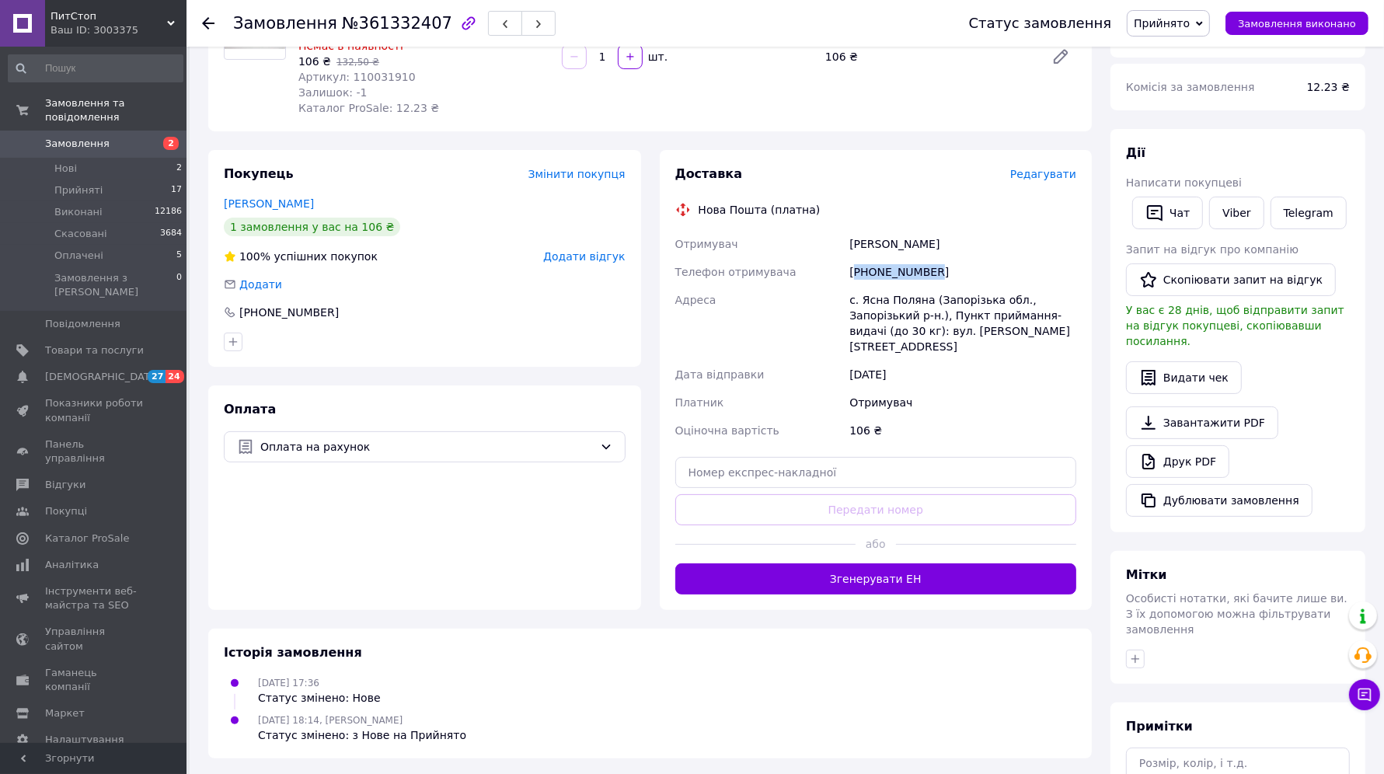
scroll to position [292, 0]
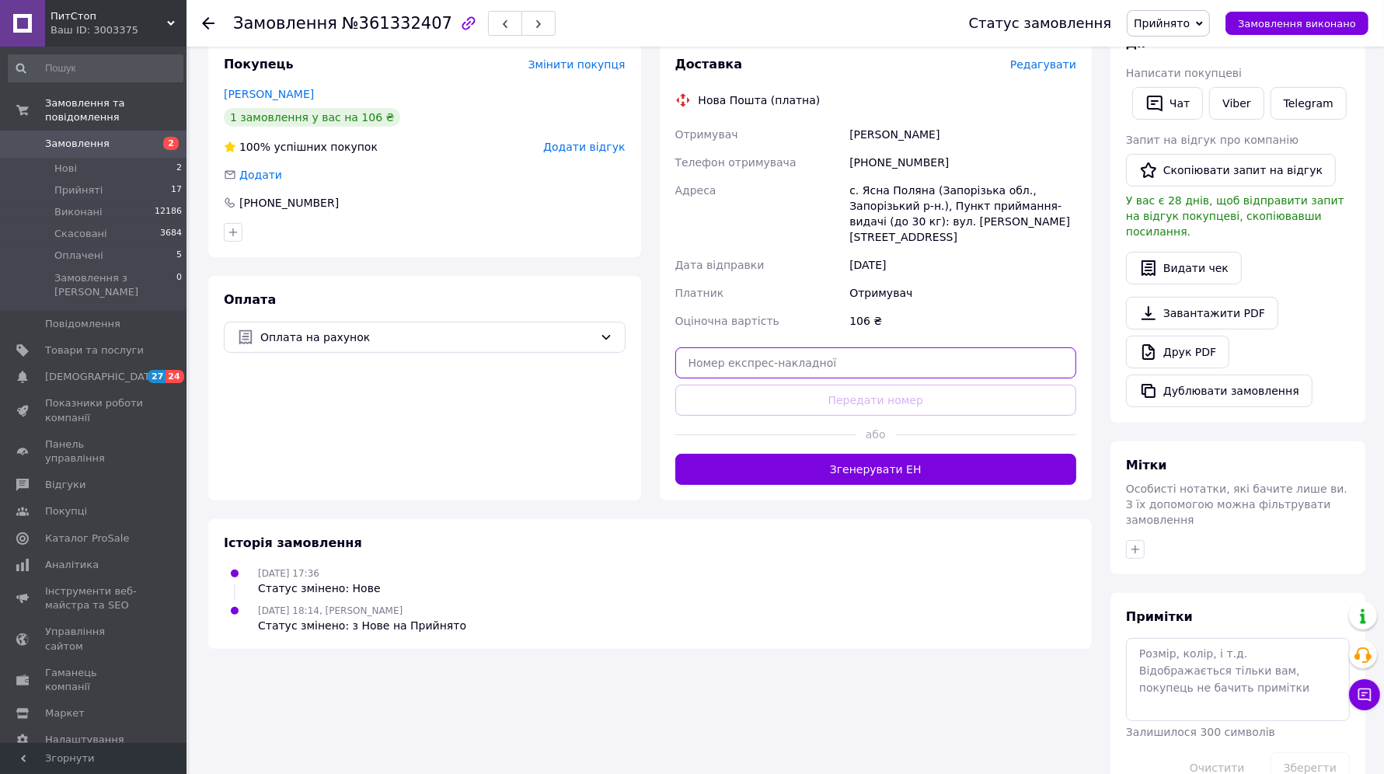
click at [859, 347] on input "text" at bounding box center [877, 362] width 402 height 31
paste input "20451246854662"
type input "20451246854662"
click at [868, 385] on button "Передати номер" at bounding box center [877, 400] width 402 height 31
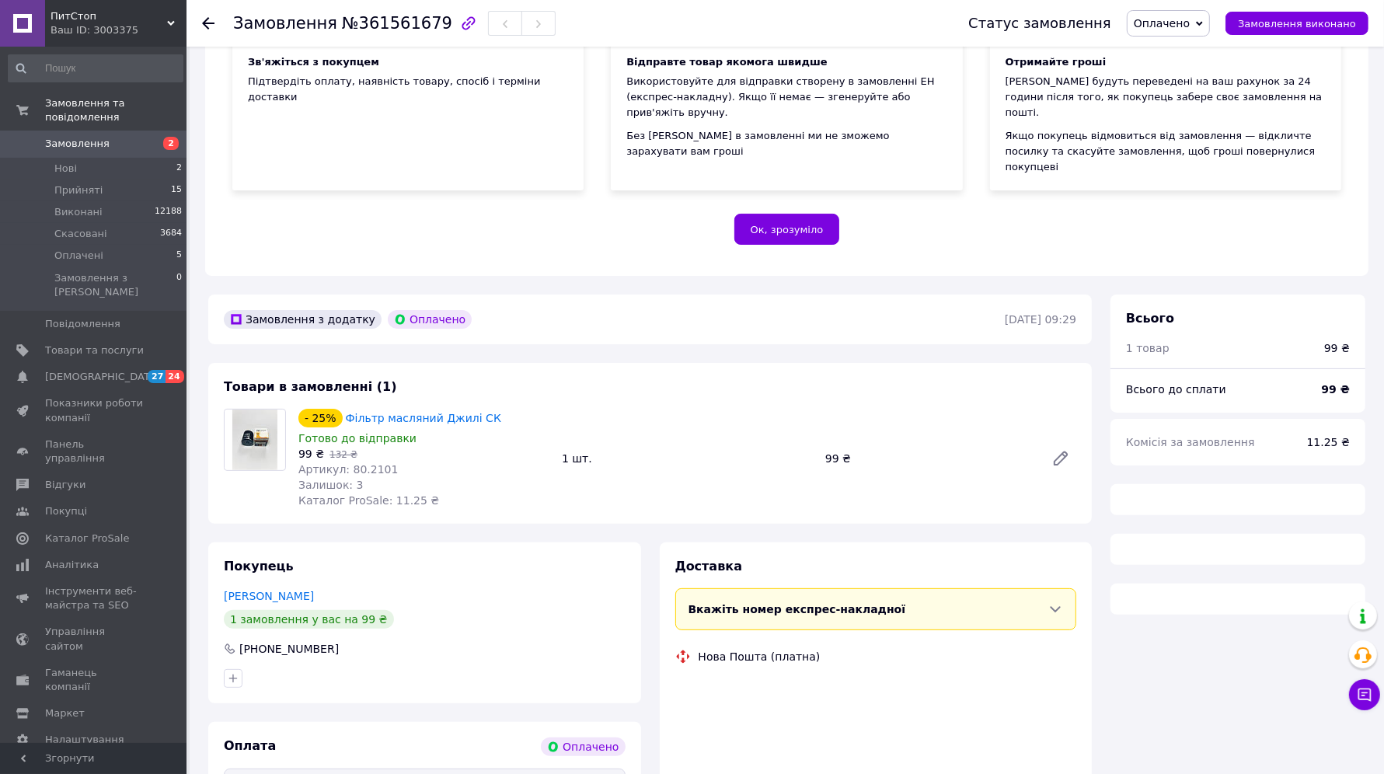
scroll to position [302, 0]
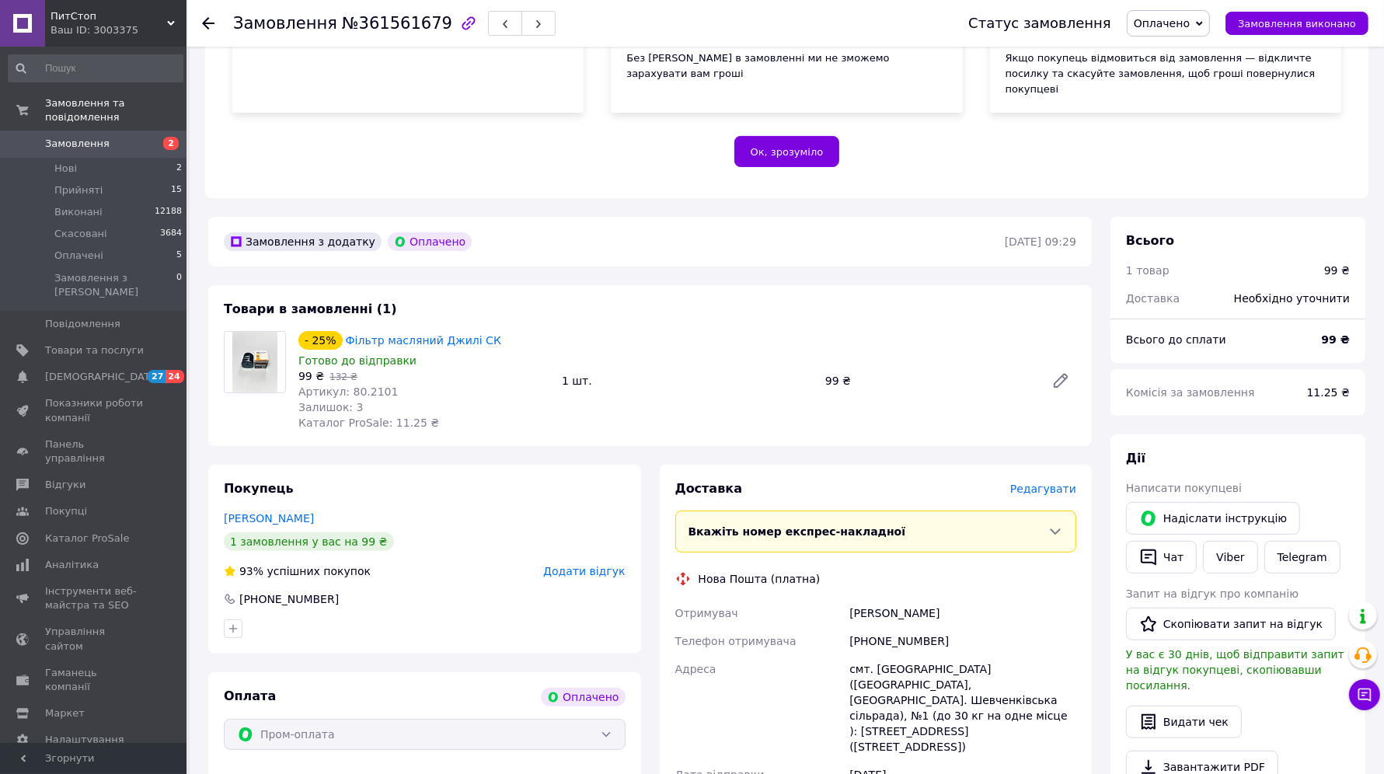
click at [904, 627] on div "[PHONE_NUMBER]" at bounding box center [963, 641] width 233 height 28
copy div "380993412154"
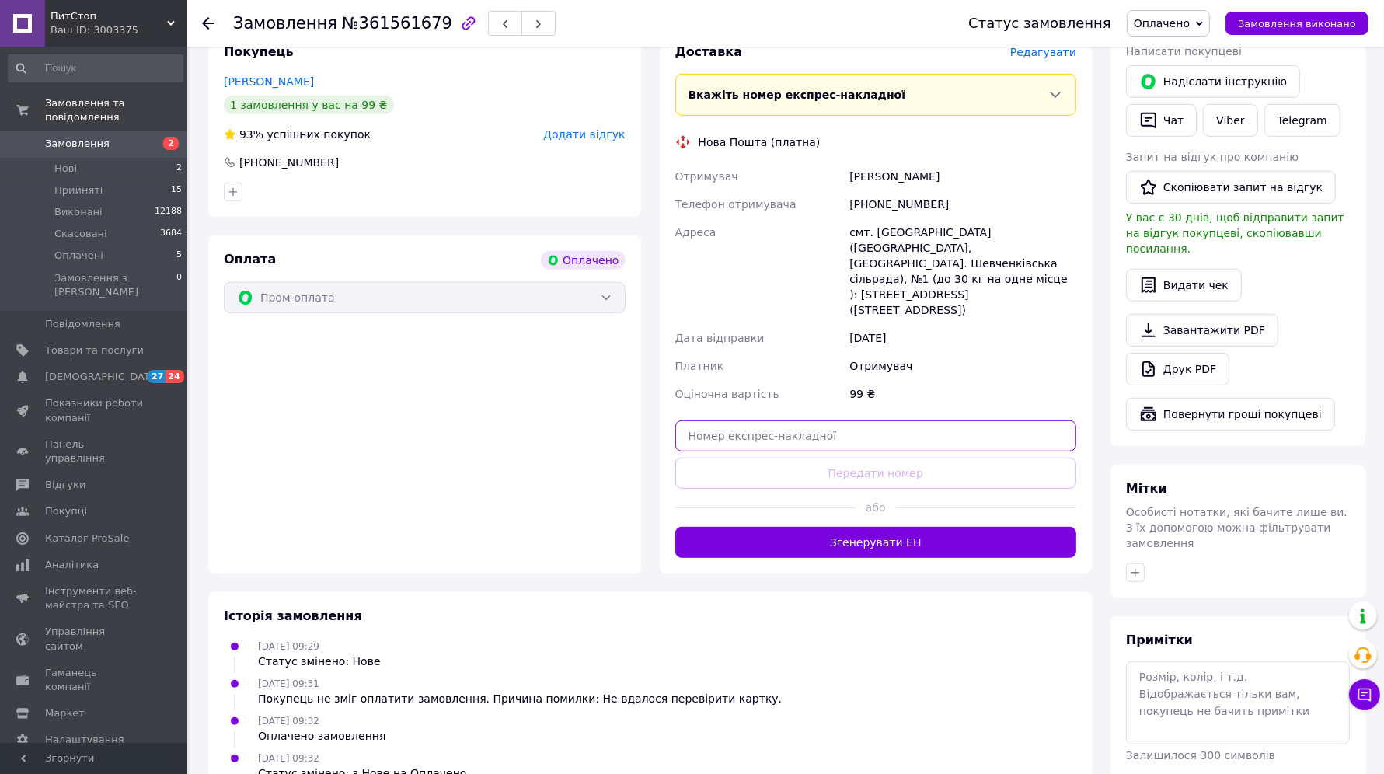
click at [854, 421] on input "text" at bounding box center [877, 436] width 402 height 31
paste input "20451247265085"
type input "20451247265085"
click at [863, 458] on button "Передати номер" at bounding box center [877, 473] width 402 height 31
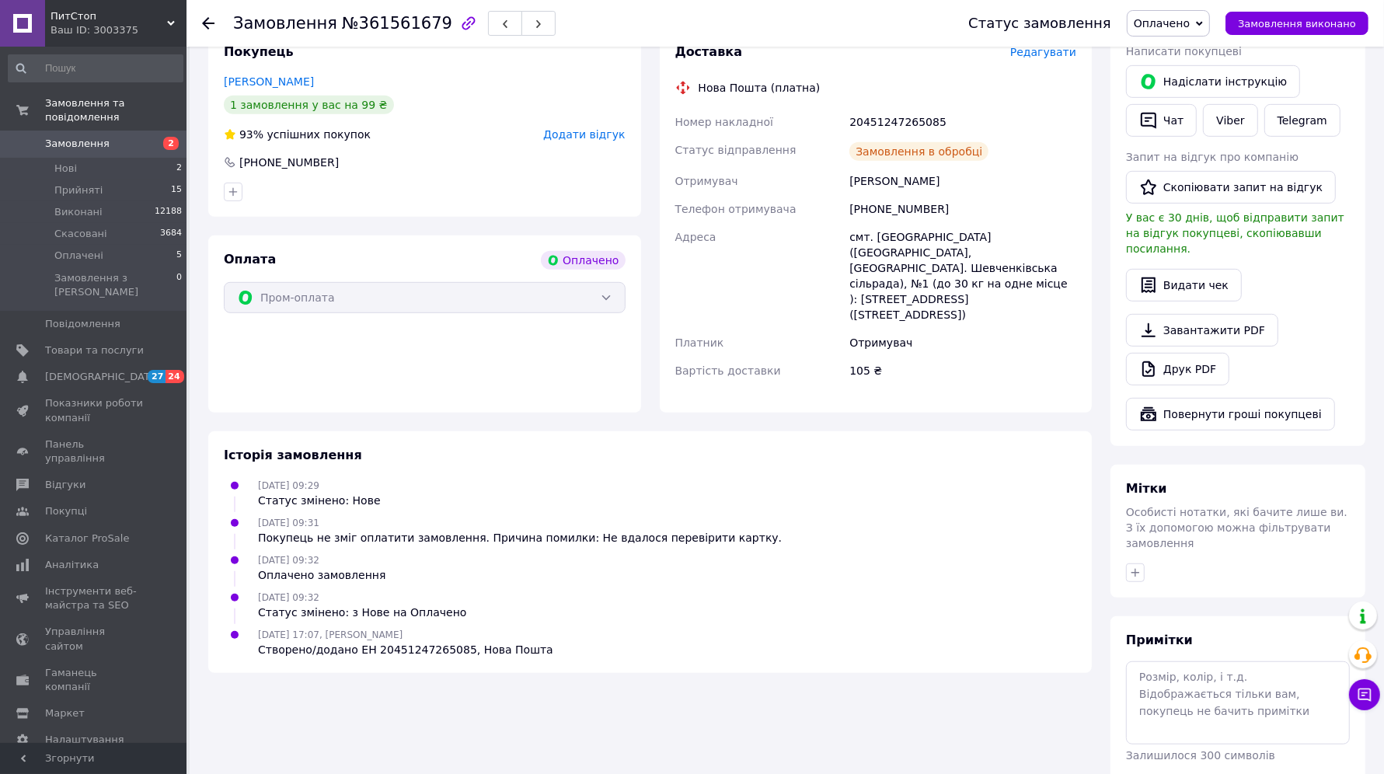
click at [101, 558] on span "Аналітика" at bounding box center [94, 565] width 99 height 14
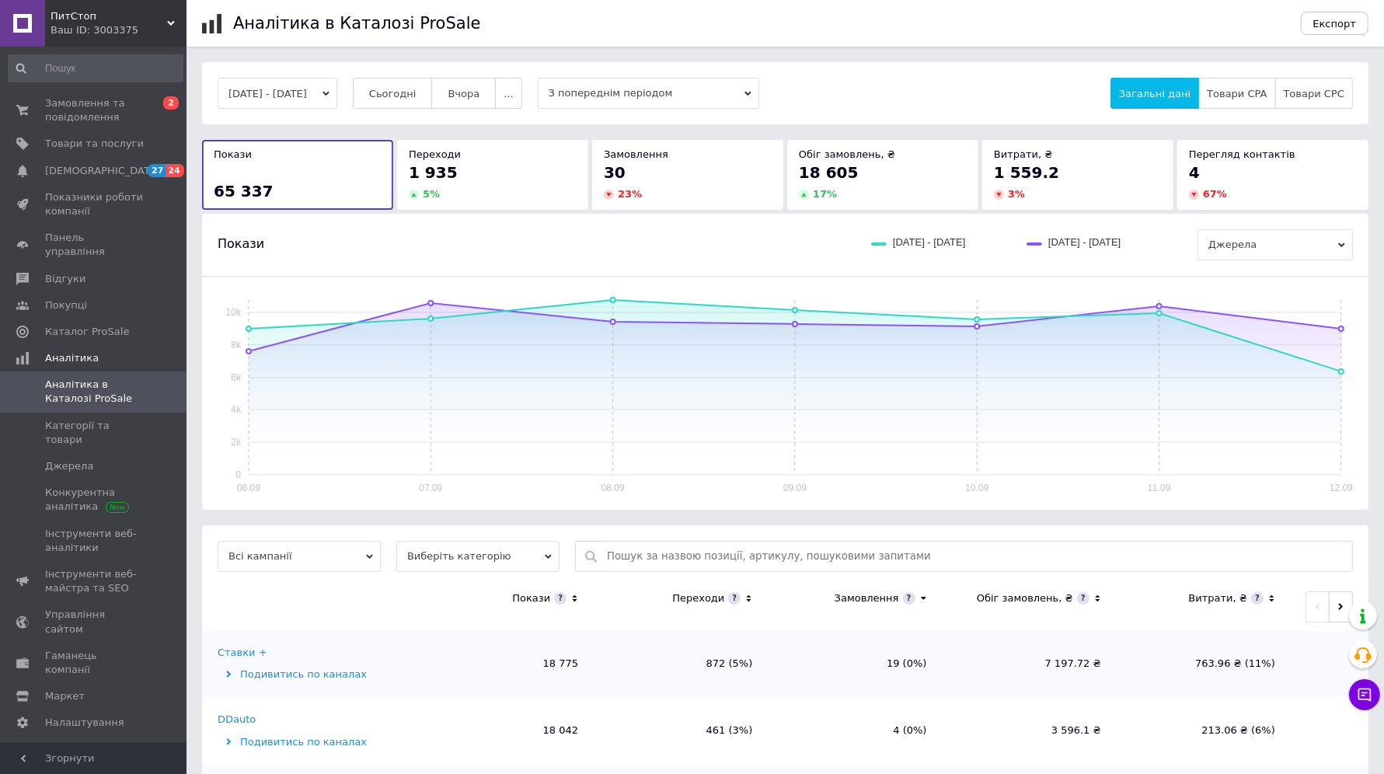
click at [471, 89] on span "Вчора" at bounding box center [464, 94] width 32 height 12
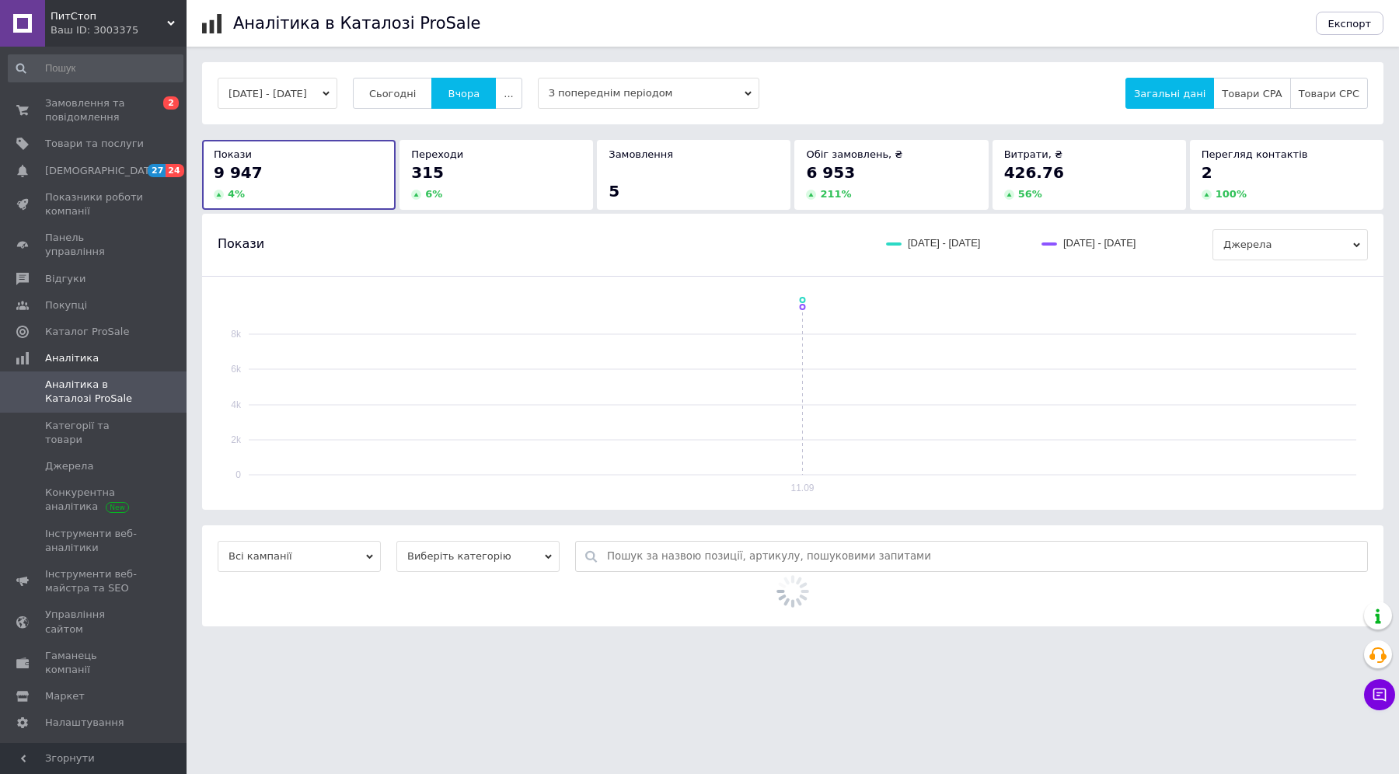
click at [417, 93] on span "Сьогодні" at bounding box center [392, 94] width 47 height 12
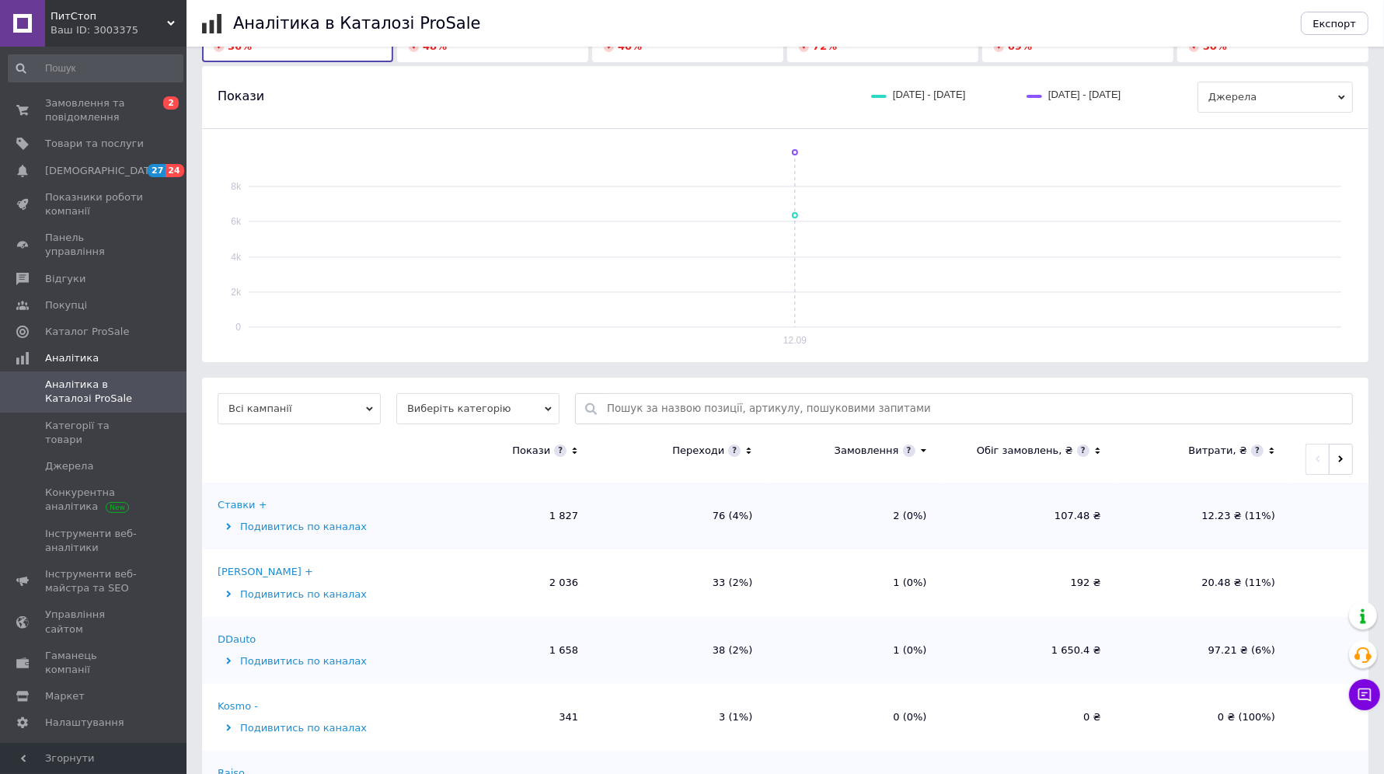
scroll to position [292, 0]
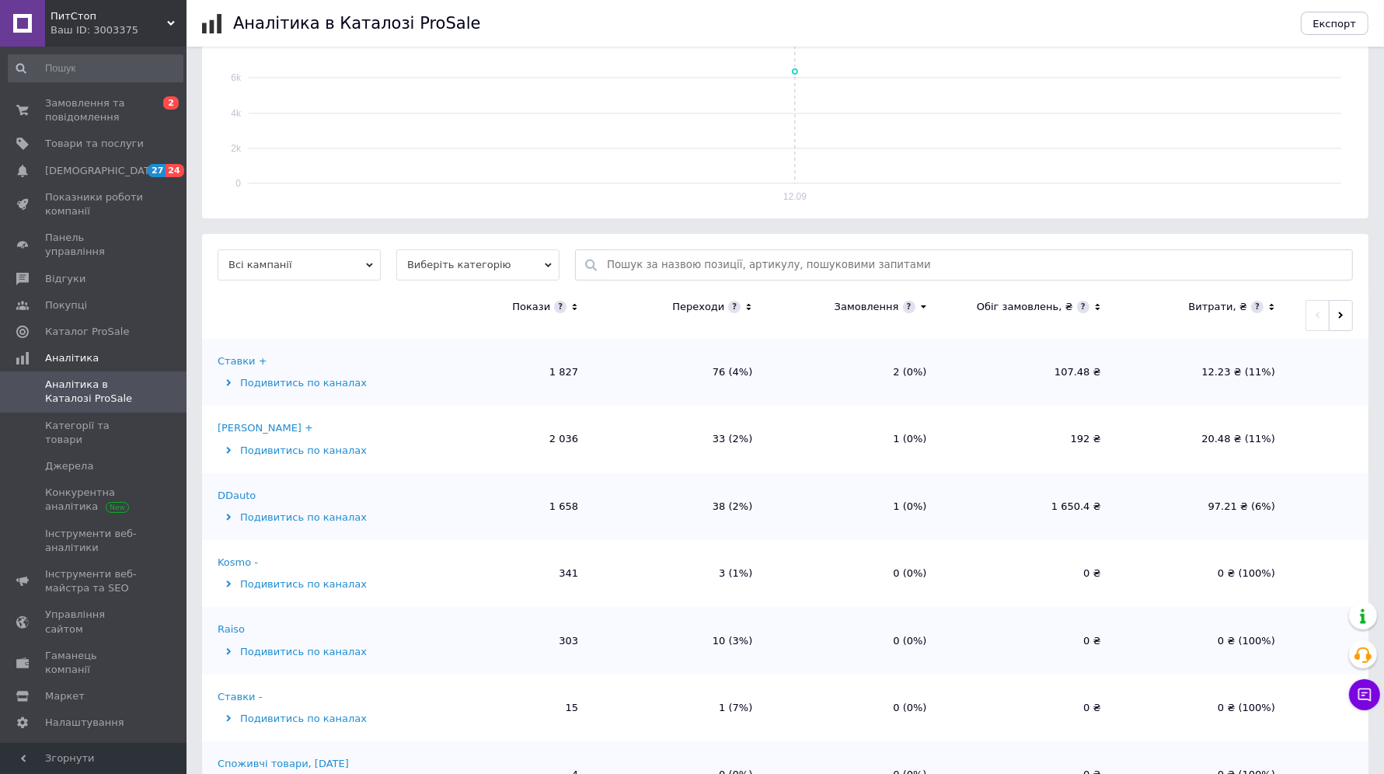
click at [121, 115] on span "Замовлення та повідомлення" at bounding box center [94, 110] width 99 height 28
